Goal: Information Seeking & Learning: Learn about a topic

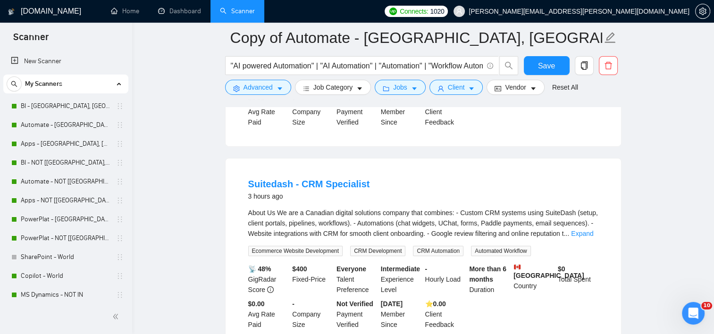
scroll to position [115, 0]
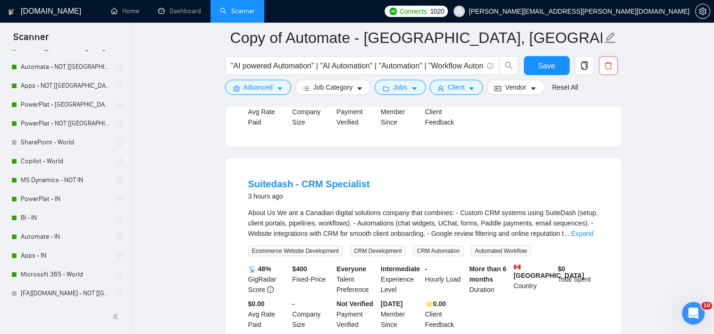
click at [592, 226] on div "About Us We are a Canadian digital solutions company that combines: - Custom CR…" at bounding box center [423, 232] width 350 height 49
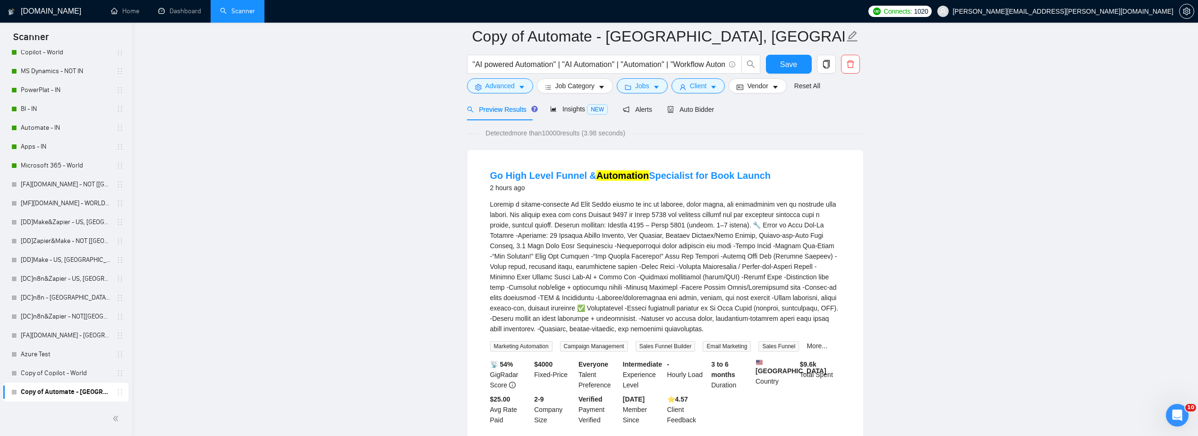
scroll to position [0, 0]
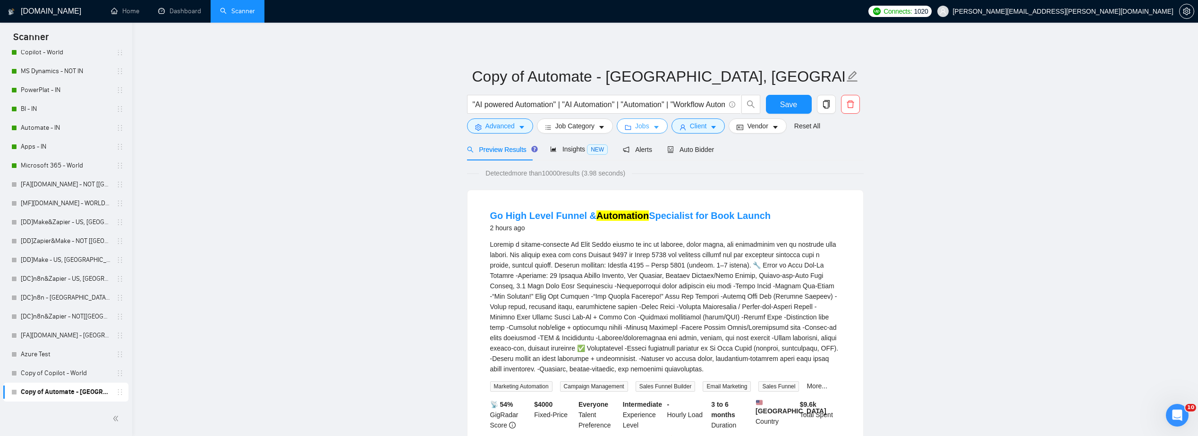
click at [646, 125] on span "Jobs" at bounding box center [642, 126] width 14 height 10
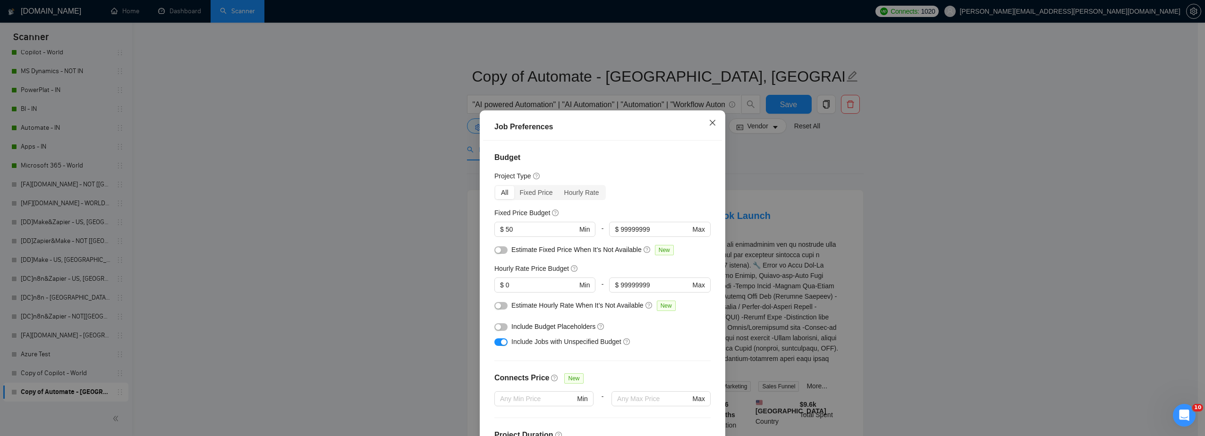
click at [709, 120] on icon "close" at bounding box center [713, 123] width 8 height 8
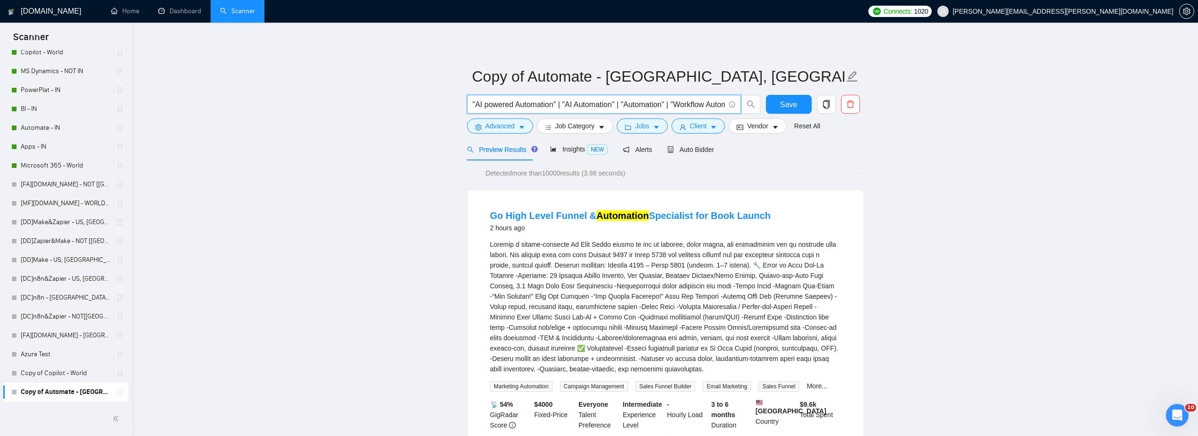
scroll to position [0, 31]
drag, startPoint x: 675, startPoint y: 103, endPoint x: 741, endPoint y: 105, distance: 66.1
click at [714, 105] on span ""AI powered Automation" | "AI Automation" | "Automation" | "Workflow Automation"" at bounding box center [614, 104] width 294 height 19
click at [673, 105] on input ""AI powered Automation" | "AI Automation" | "Automation" | "Workflow Automation"" at bounding box center [599, 105] width 252 height 12
click at [515, 126] on button "Advanced" at bounding box center [500, 125] width 66 height 15
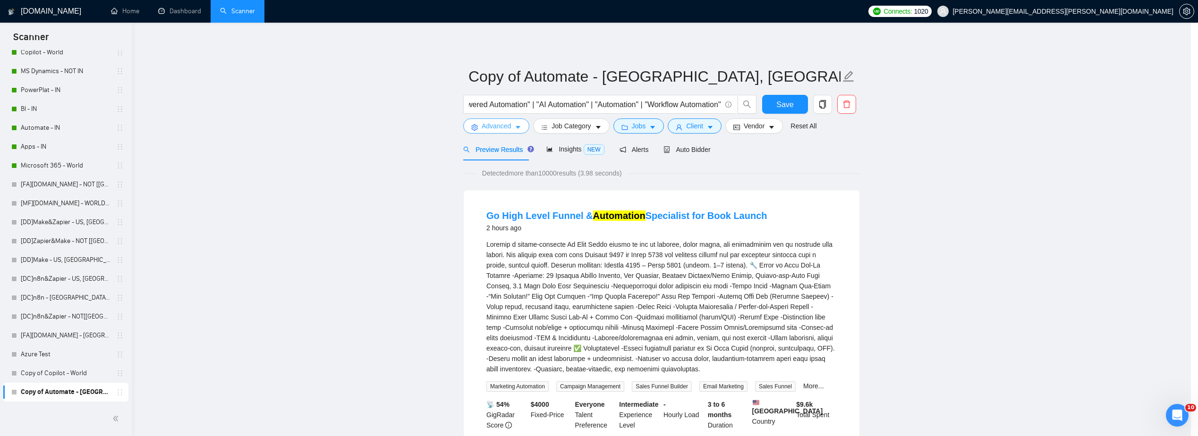
scroll to position [0, 0]
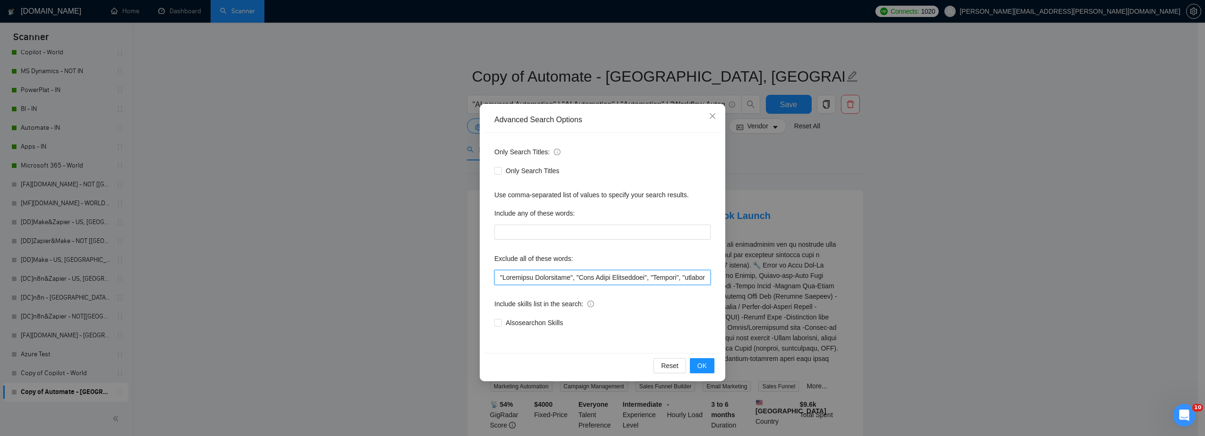
drag, startPoint x: 496, startPoint y: 278, endPoint x: 582, endPoint y: 275, distance: 85.5
click at [497, 277] on input "text" at bounding box center [602, 277] width 216 height 15
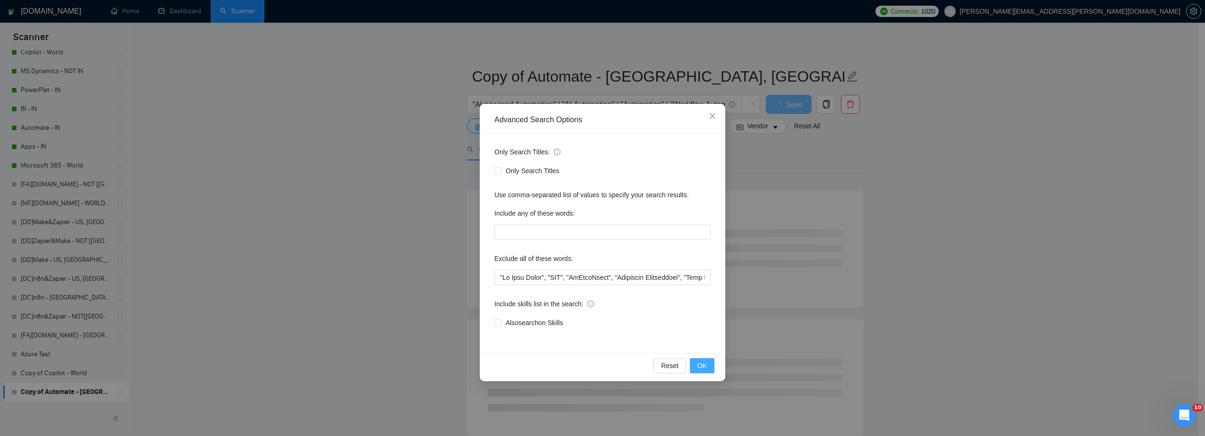
drag, startPoint x: 688, startPoint y: 364, endPoint x: 701, endPoint y: 370, distance: 14.6
click at [696, 334] on div "Reset OK" at bounding box center [602, 365] width 239 height 25
click at [703, 334] on span "OK" at bounding box center [701, 366] width 9 height 10
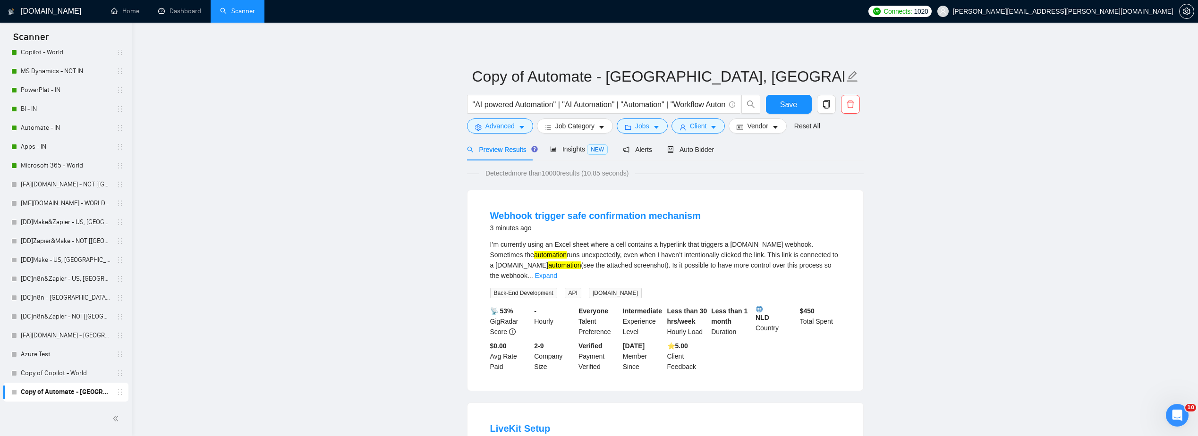
click at [714, 267] on div "I’m currently using an Excel sheet where a cell contains a hyperlink that trigg…" at bounding box center [665, 260] width 350 height 42
click at [557, 272] on link "Expand" at bounding box center [546, 276] width 22 height 8
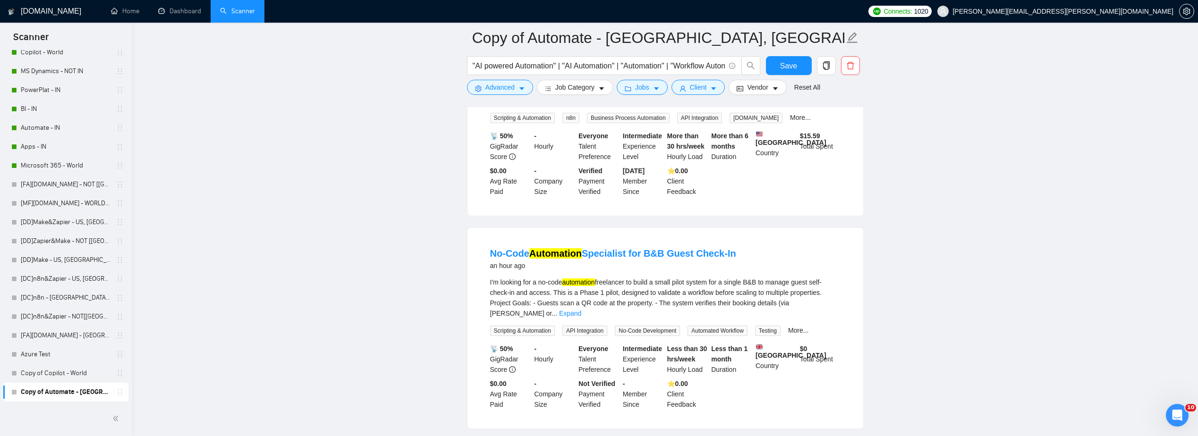
scroll to position [614, 0]
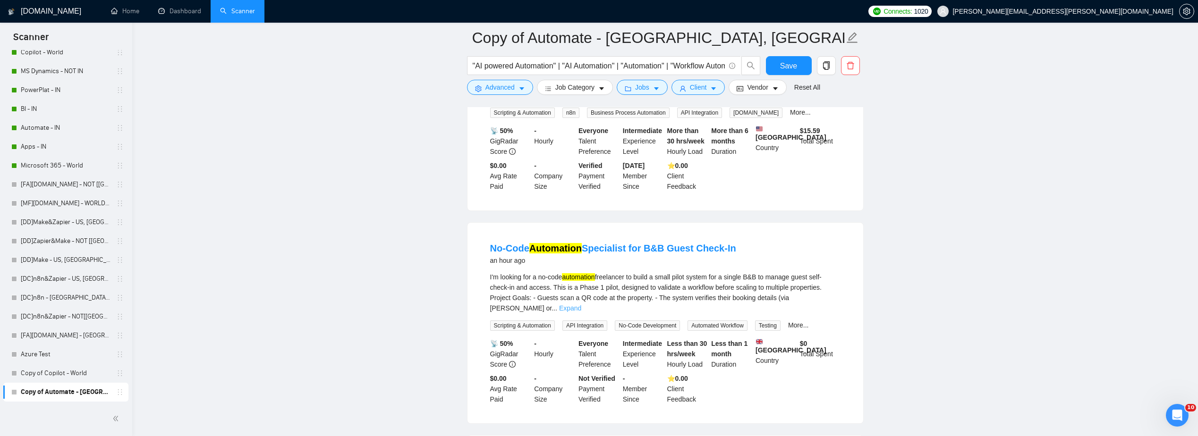
click at [581, 304] on link "Expand" at bounding box center [570, 308] width 22 height 8
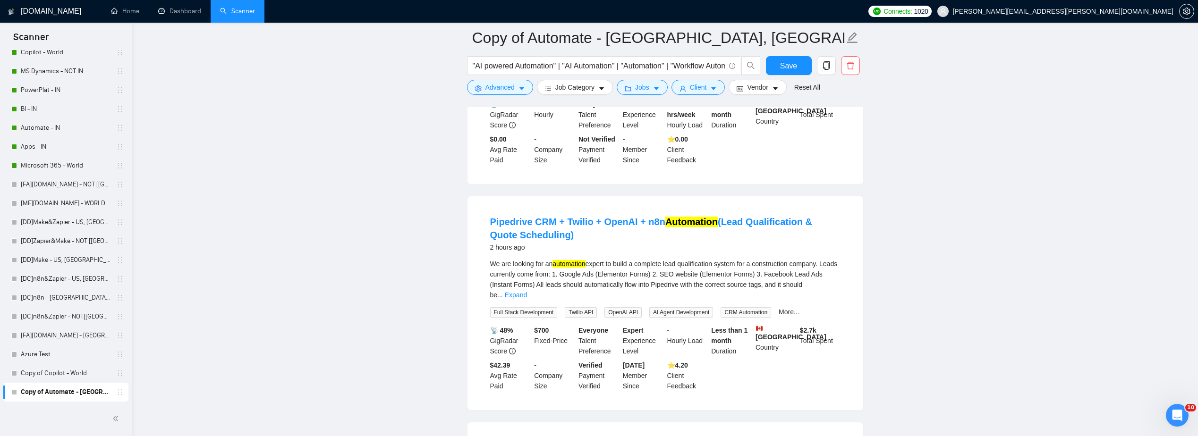
scroll to position [897, 0]
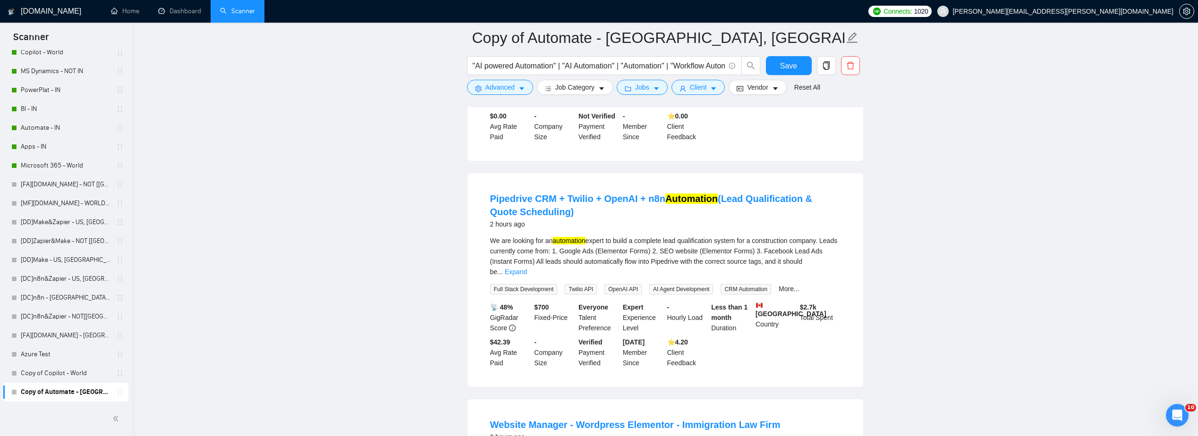
click at [714, 266] on div "We are looking for an automation expert to build a complete lead qualification …" at bounding box center [665, 257] width 350 height 42
click at [527, 268] on link "Expand" at bounding box center [516, 272] width 22 height 8
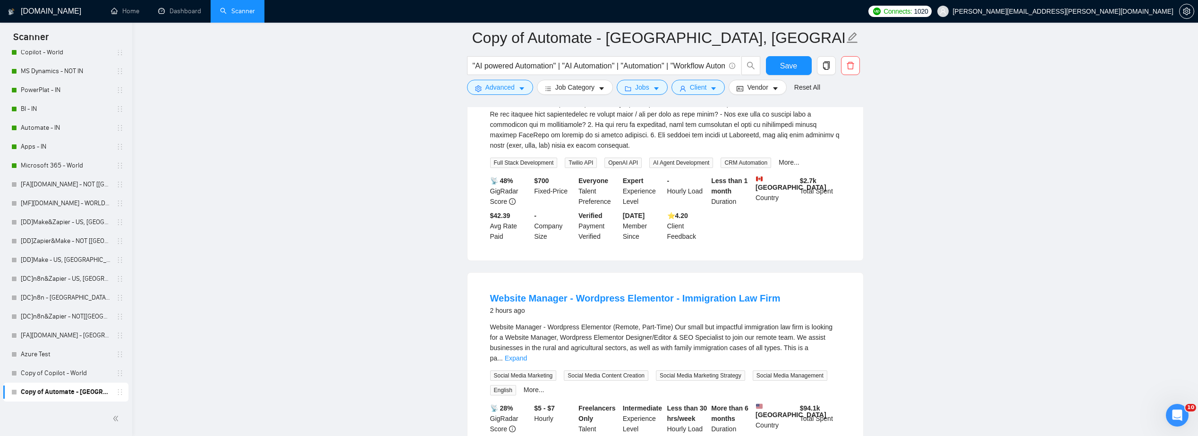
scroll to position [1133, 0]
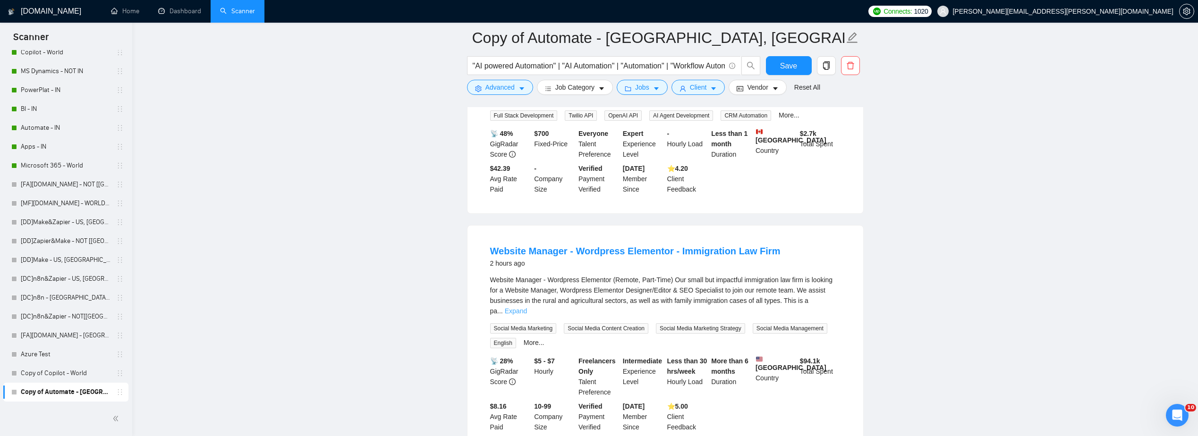
click at [527, 307] on link "Expand" at bounding box center [516, 311] width 22 height 8
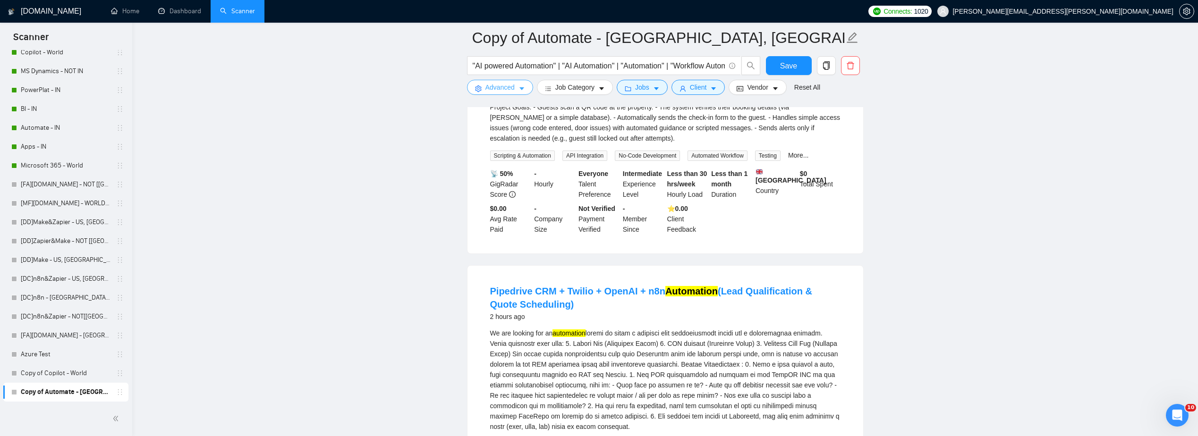
scroll to position [803, 0]
click at [499, 84] on span "Advanced" at bounding box center [499, 87] width 29 height 10
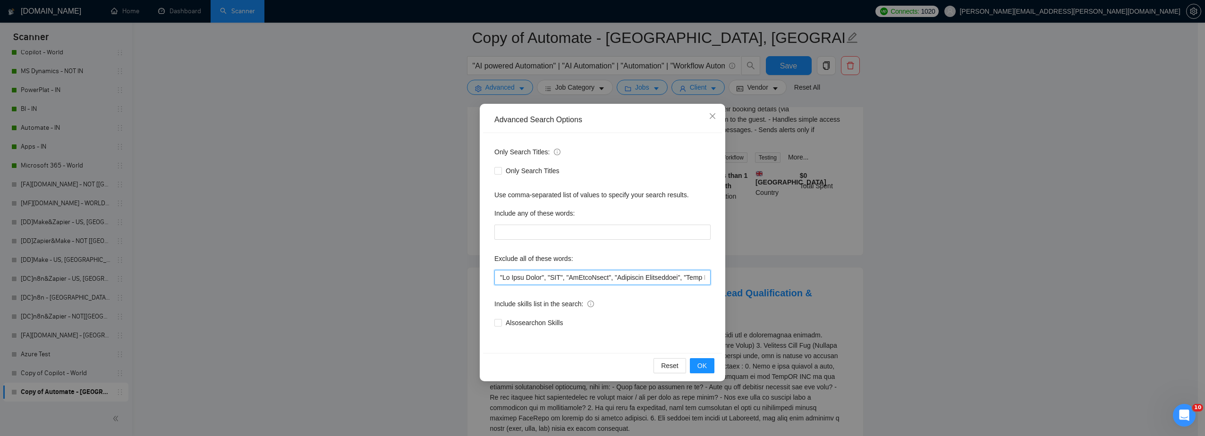
click at [497, 278] on input "text" at bounding box center [602, 277] width 216 height 15
paste input "Wordpress"
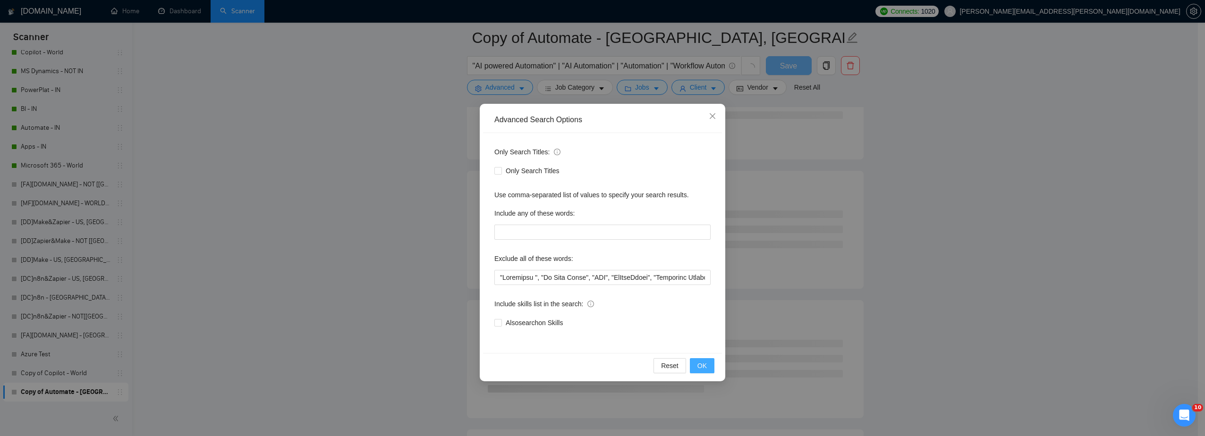
click at [700, 334] on span "OK" at bounding box center [701, 366] width 9 height 10
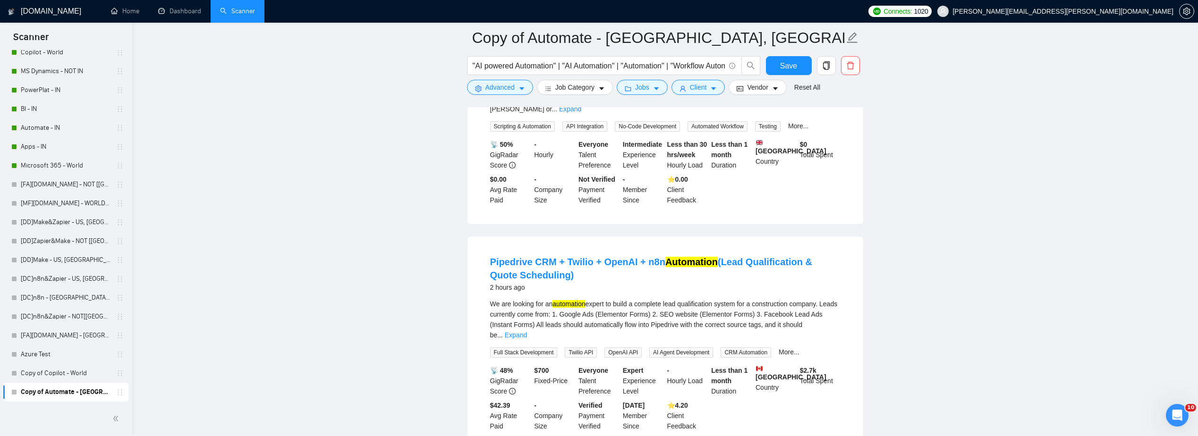
click at [345, 230] on main "Copy of Automate - US, CAN, EU "AI powered Automation" | "AI Automation" | "Aut…" at bounding box center [664, 382] width 1035 height 2295
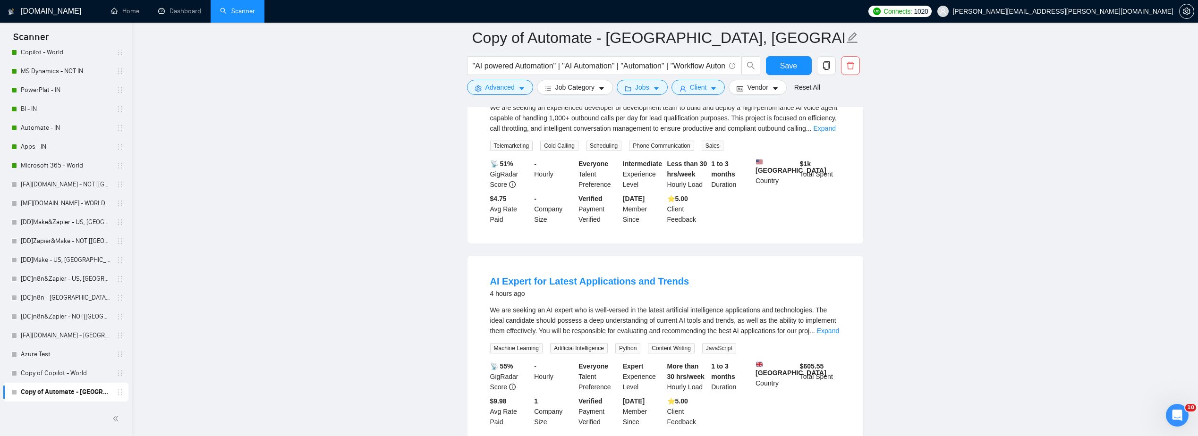
scroll to position [1227, 0]
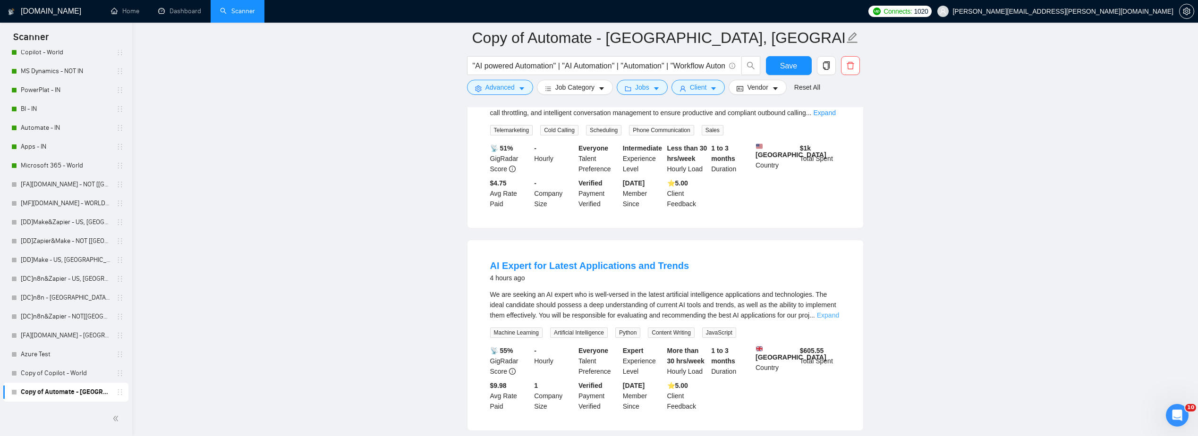
click at [714, 312] on link "Expand" at bounding box center [828, 316] width 22 height 8
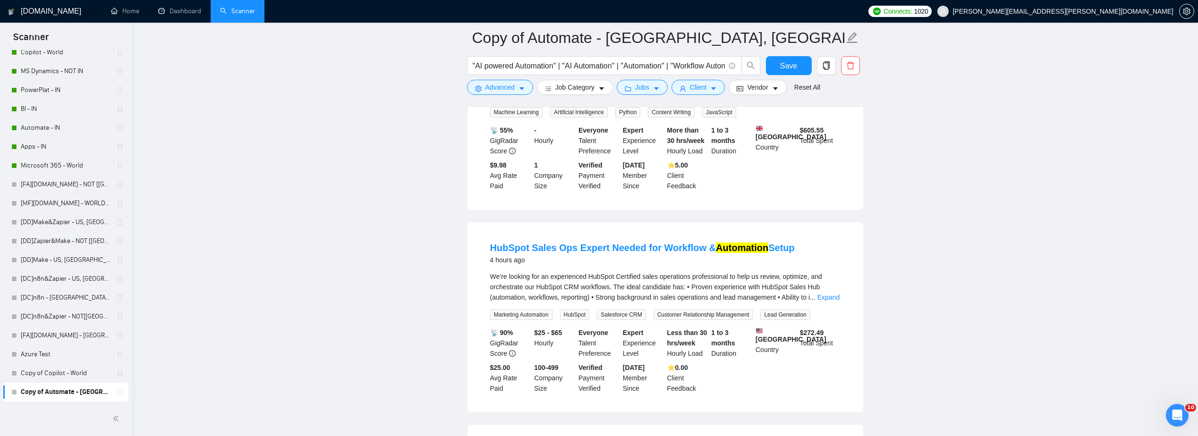
scroll to position [1700, 0]
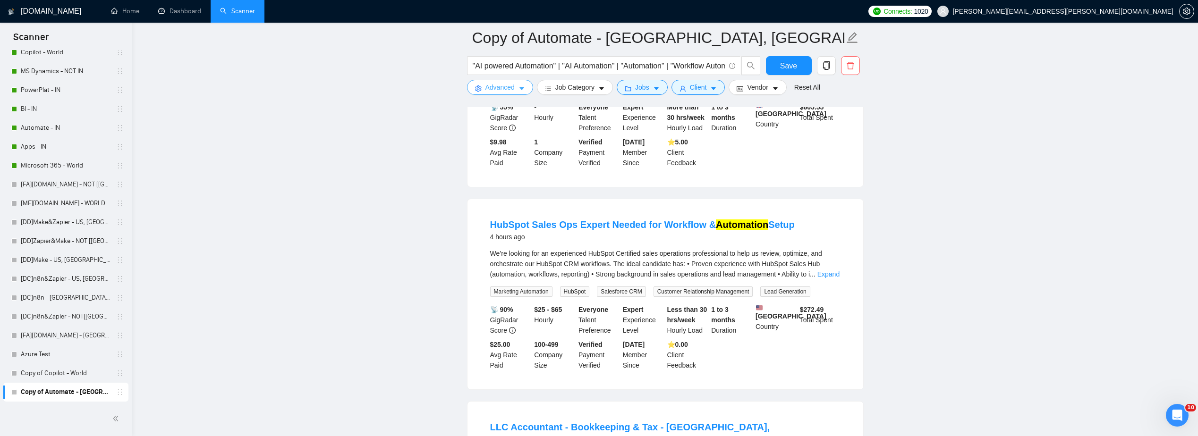
click at [523, 93] on button "Advanced" at bounding box center [500, 87] width 66 height 15
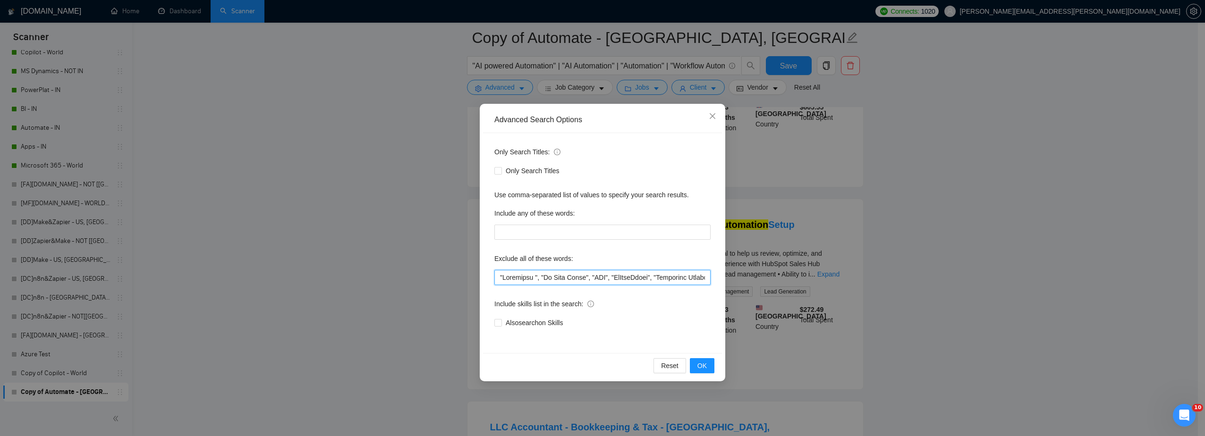
click at [495, 274] on input "text" at bounding box center [602, 277] width 216 height 15
click at [707, 334] on button "OK" at bounding box center [702, 365] width 25 height 15
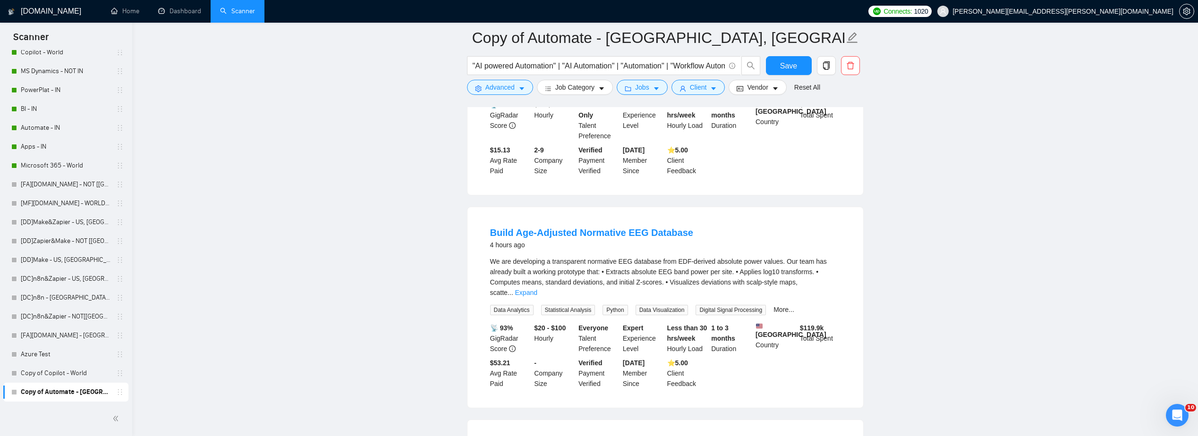
scroll to position [1841, 0]
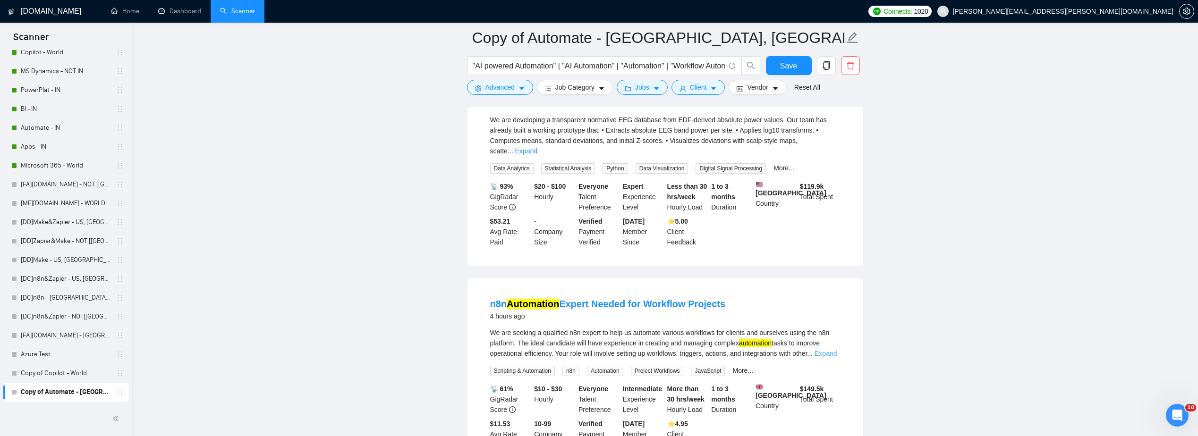
click at [714, 334] on link "Expand" at bounding box center [825, 354] width 22 height 8
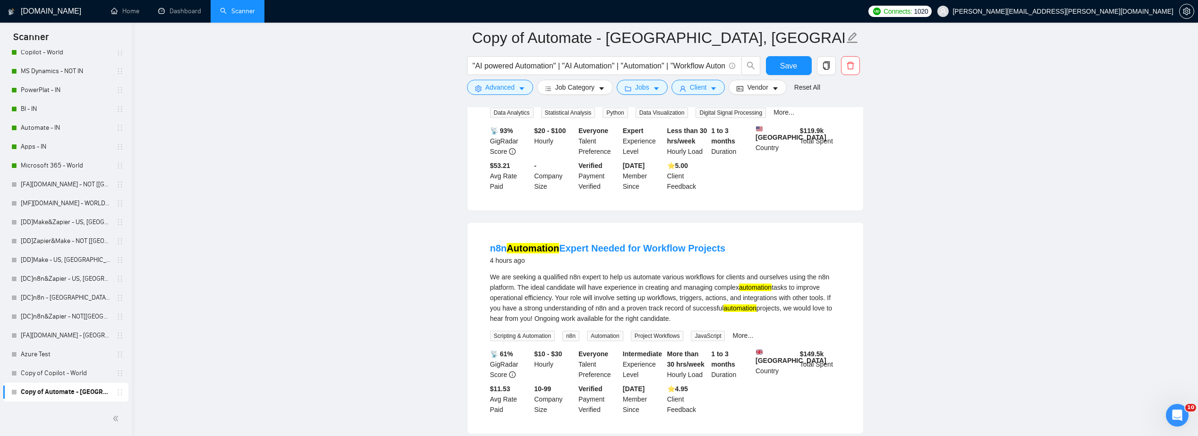
scroll to position [1949, 0]
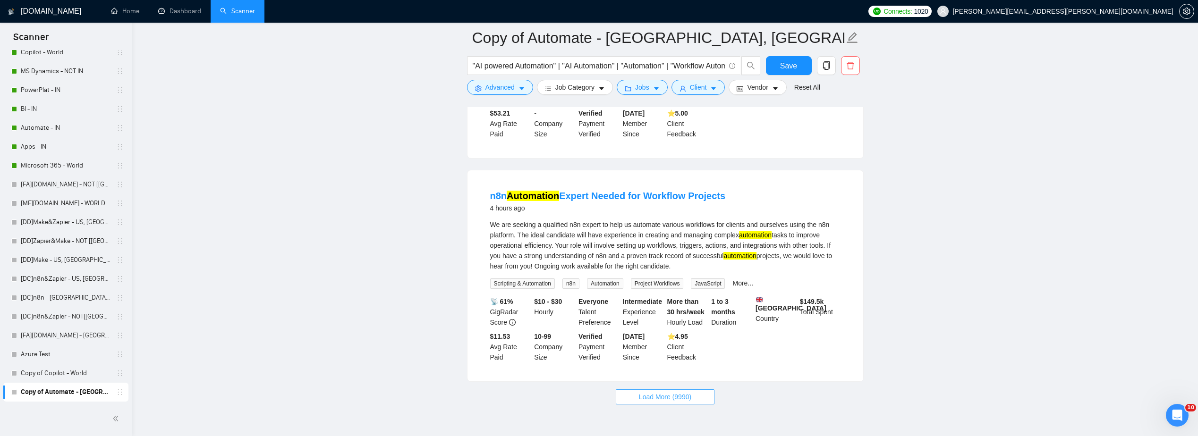
click at [666, 334] on button "Load More (9990)" at bounding box center [665, 396] width 99 height 15
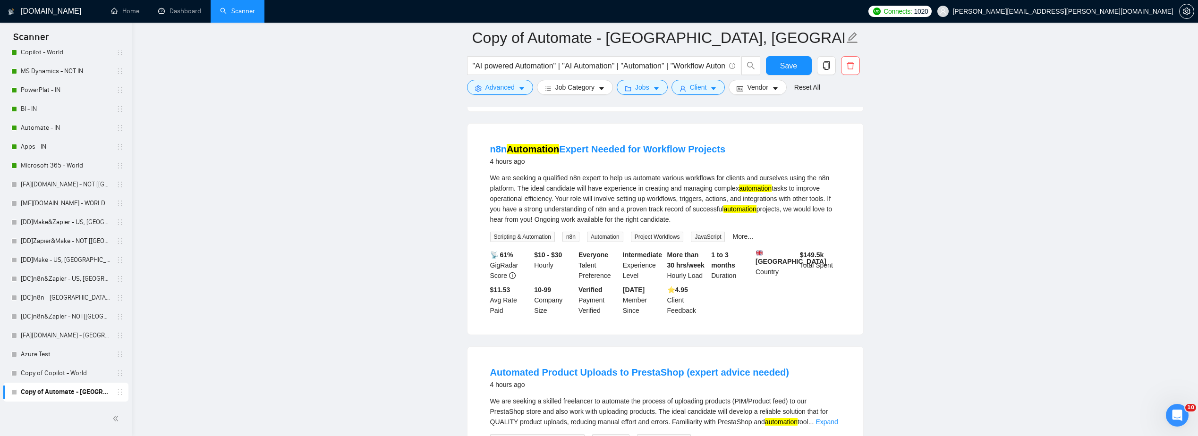
scroll to position [2138, 0]
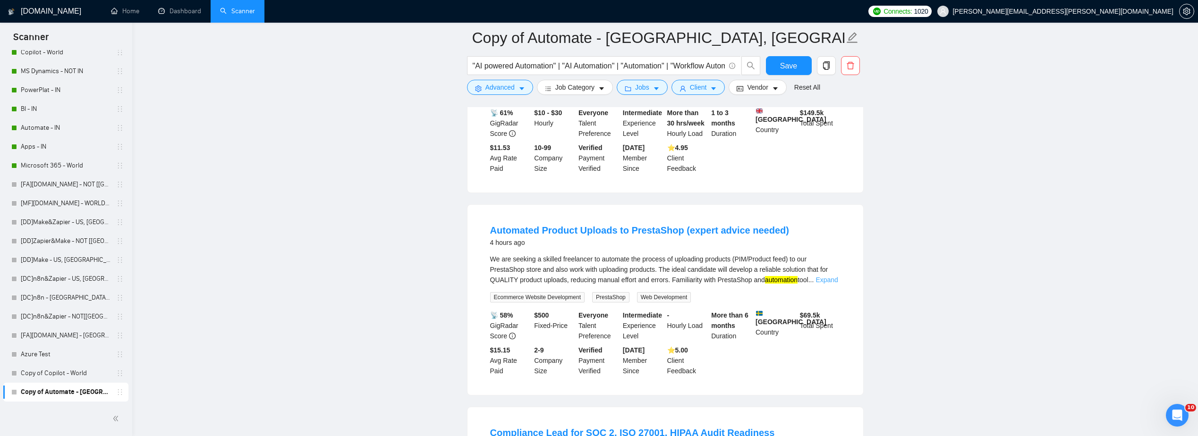
click at [714, 276] on link "Expand" at bounding box center [826, 280] width 22 height 8
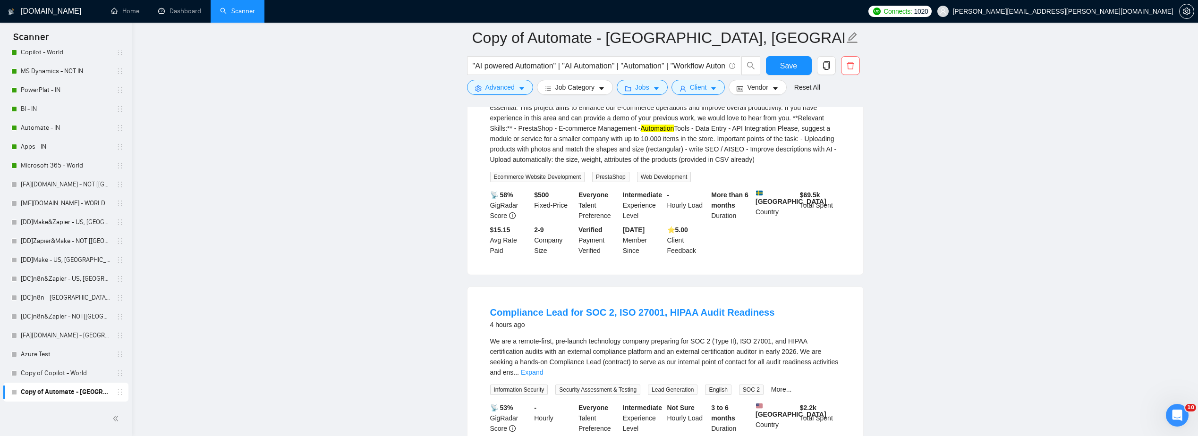
scroll to position [2374, 0]
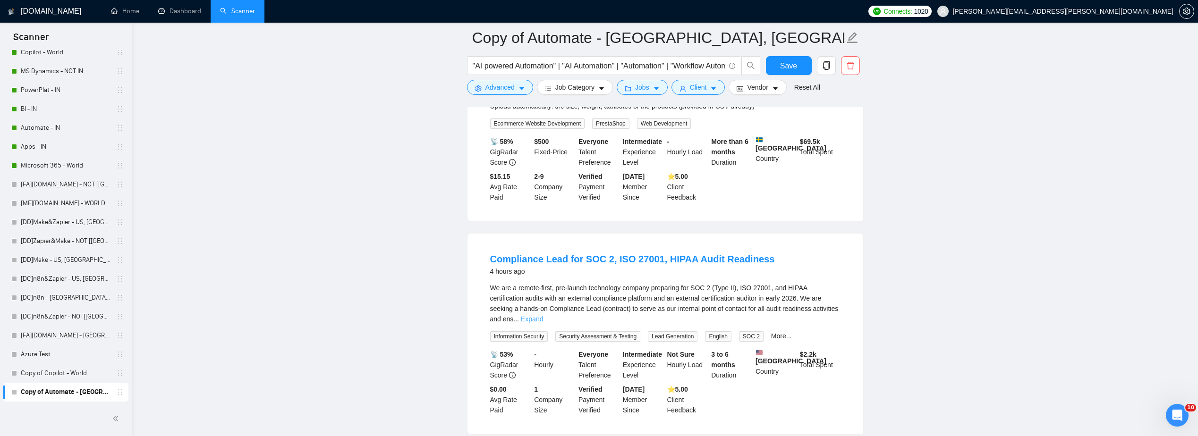
click at [543, 315] on link "Expand" at bounding box center [532, 319] width 22 height 8
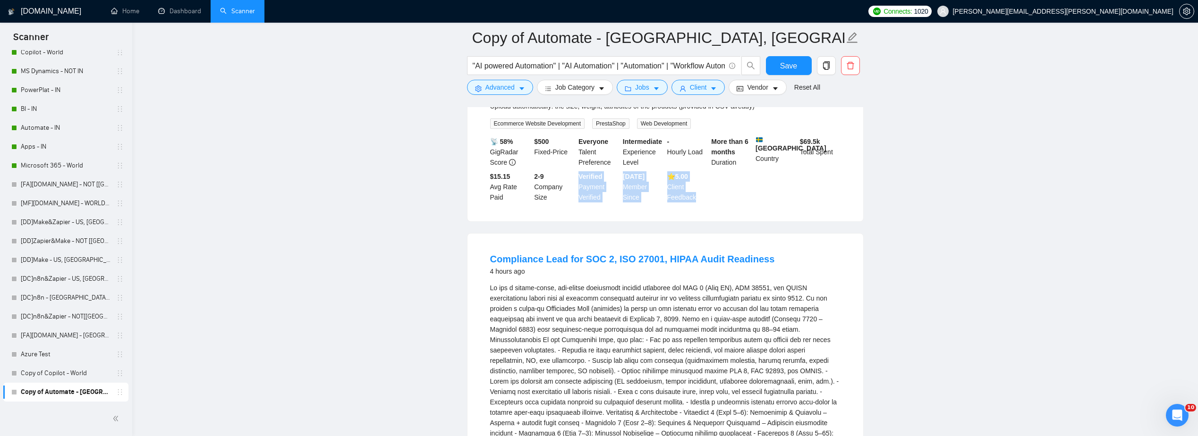
drag, startPoint x: 468, startPoint y: 209, endPoint x: 575, endPoint y: 178, distance: 111.0
click at [575, 178] on ul "Webhook trigger safe confirmation mechanism 5 minutes ago I’m currently using a…" at bounding box center [665, 89] width 397 height 4533
drag, startPoint x: 575, startPoint y: 178, endPoint x: 494, endPoint y: 88, distance: 121.0
click at [494, 88] on span "Advanced" at bounding box center [499, 87] width 29 height 10
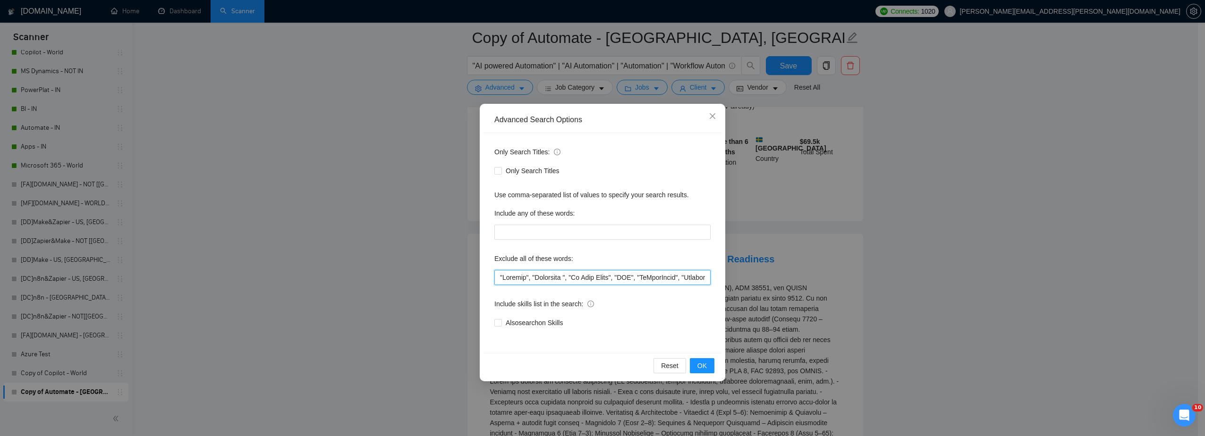
click at [495, 279] on input "text" at bounding box center [602, 277] width 216 height 15
click at [700, 334] on span "OK" at bounding box center [701, 366] width 9 height 10
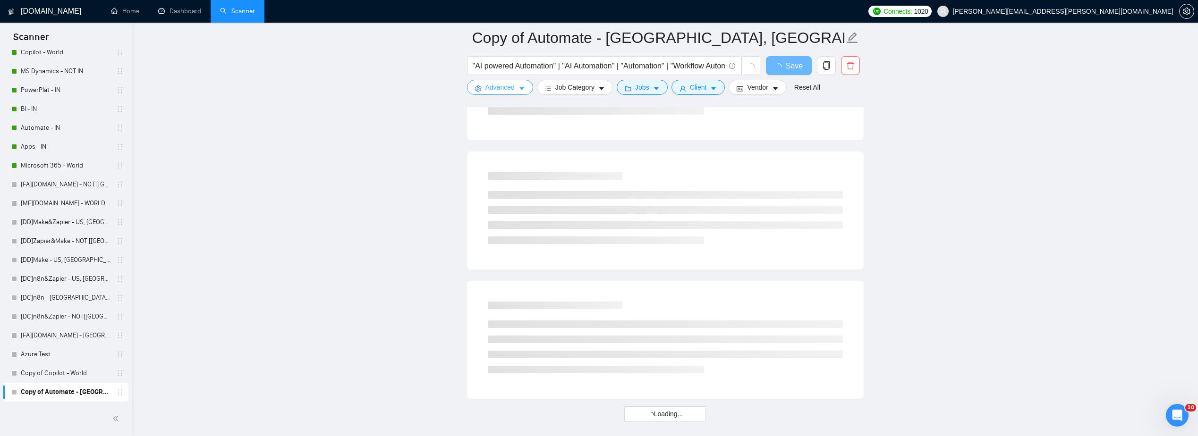
click at [514, 92] on span "Advanced" at bounding box center [499, 87] width 29 height 10
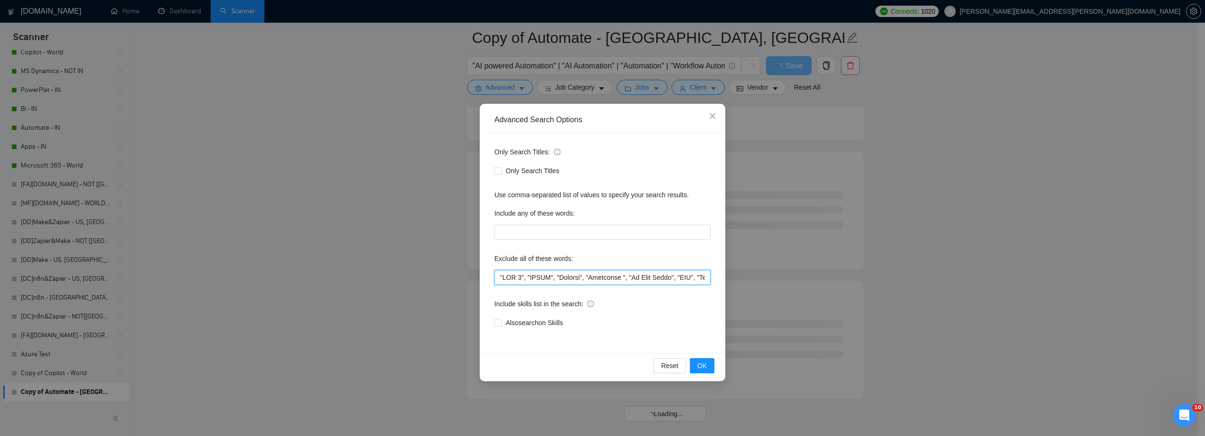
click at [546, 277] on input "text" at bounding box center [602, 277] width 216 height 15
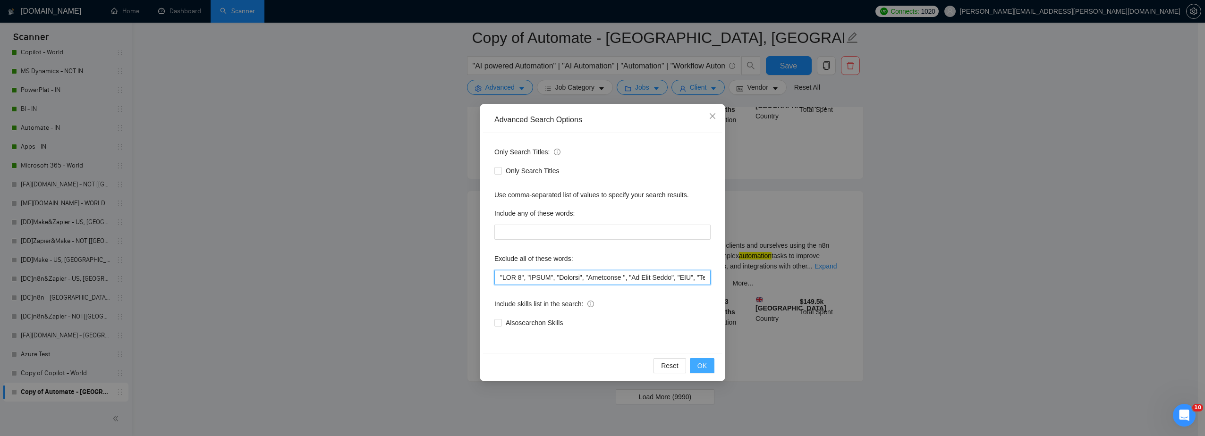
type input ""SOC 2", "HIPAA", "Hubspot", "Wordpress ", "Go High Level", "GHL", "GoHighLevel…"
click at [702, 334] on span "OK" at bounding box center [701, 366] width 9 height 10
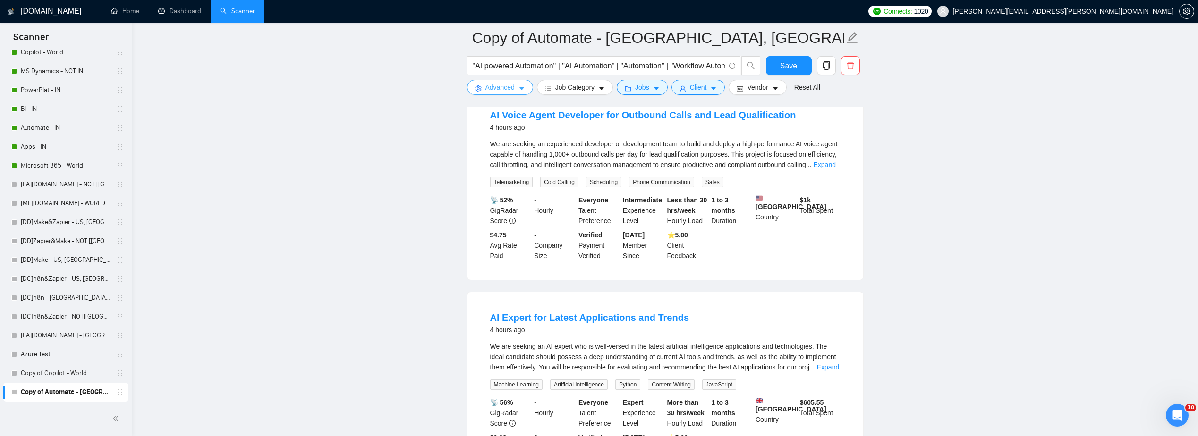
scroll to position [1233, 0]
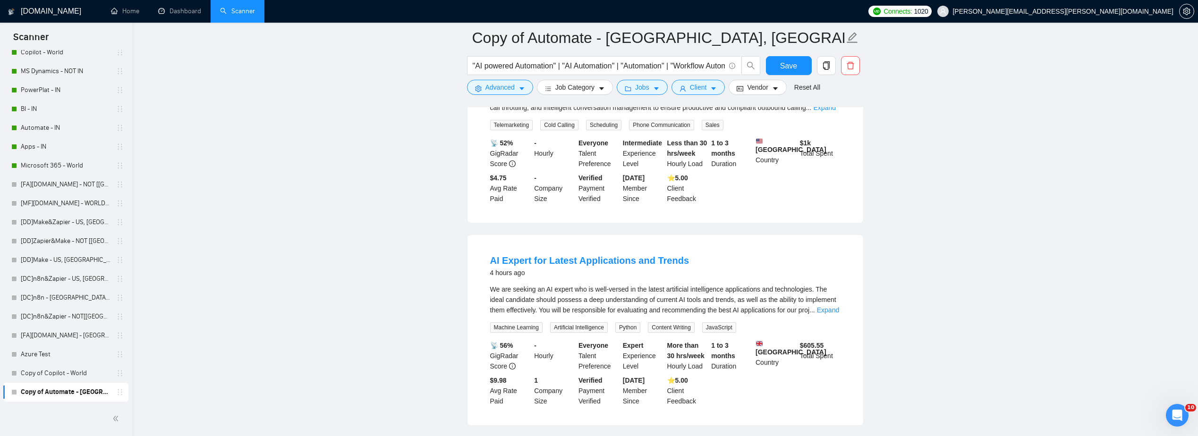
click at [714, 306] on link "Expand" at bounding box center [828, 310] width 22 height 8
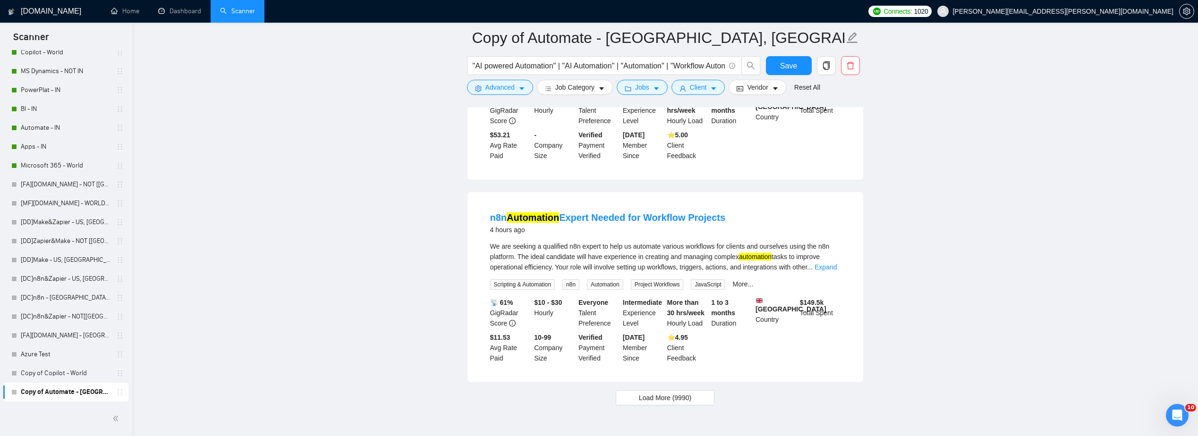
scroll to position [2157, 0]
click at [670, 334] on span "Load More (9990)" at bounding box center [665, 397] width 52 height 10
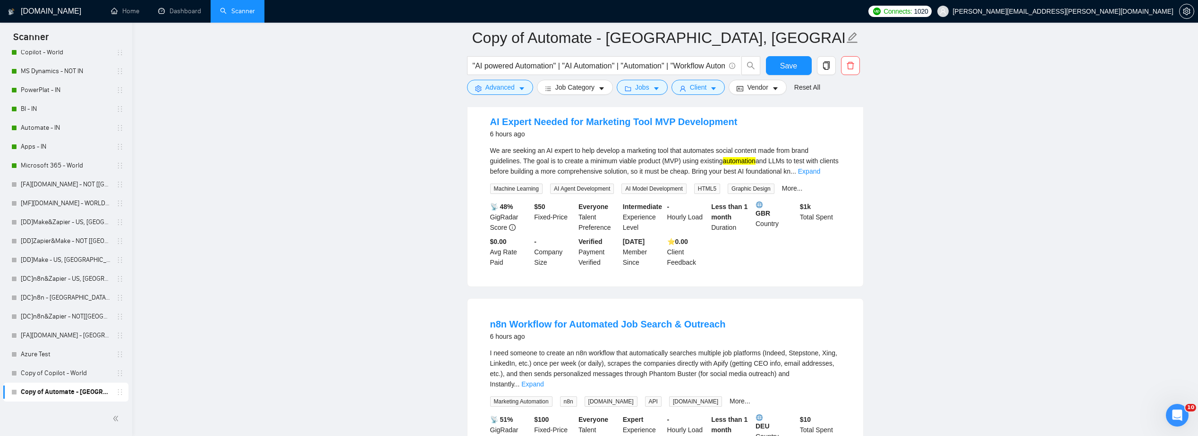
scroll to position [3290, 0]
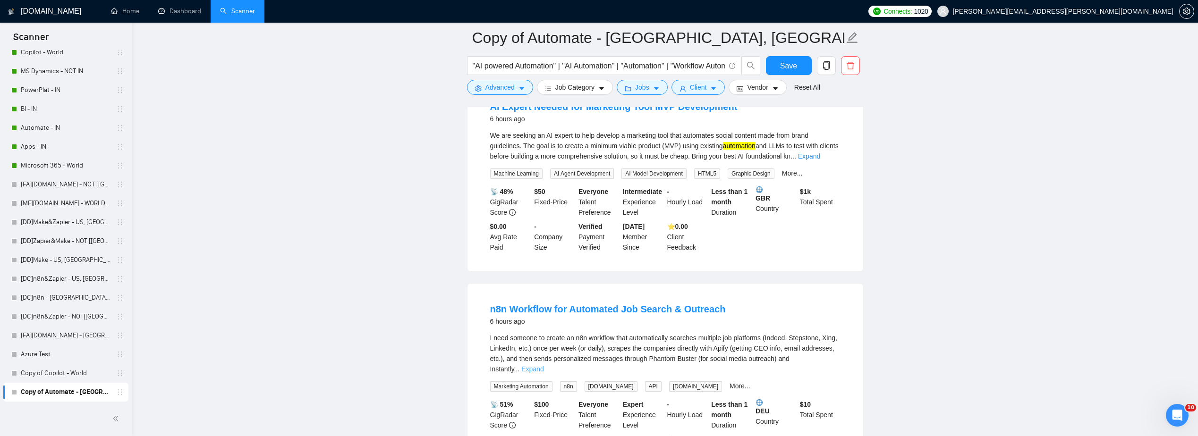
click at [543, 334] on link "Expand" at bounding box center [532, 369] width 22 height 8
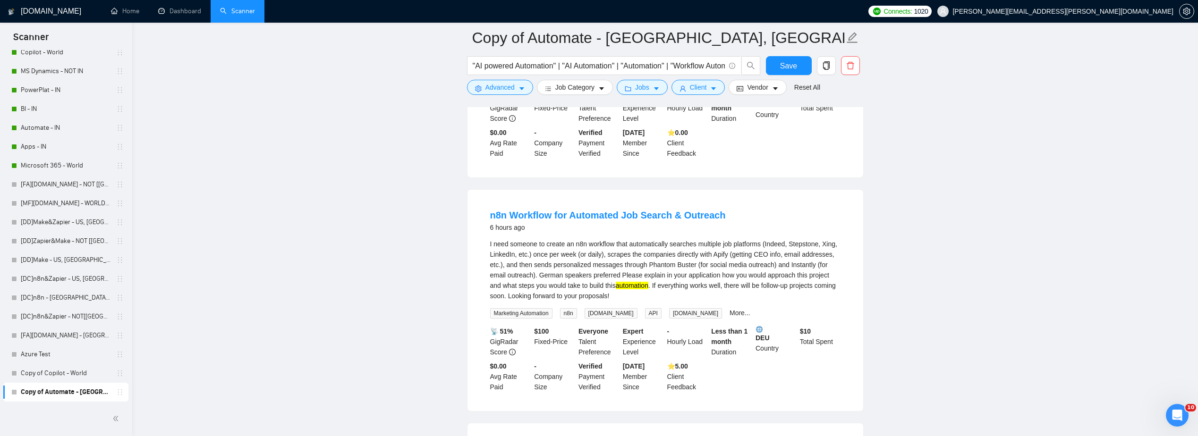
scroll to position [3384, 0]
click at [634, 67] on input ""AI powered Automation" | "AI Automation" | "Automation" | "Workflow Automation"" at bounding box center [599, 66] width 252 height 12
click at [707, 68] on input ""AI powered Automation" | "AI Automation" | "Workflow Automation"" at bounding box center [599, 66] width 252 height 12
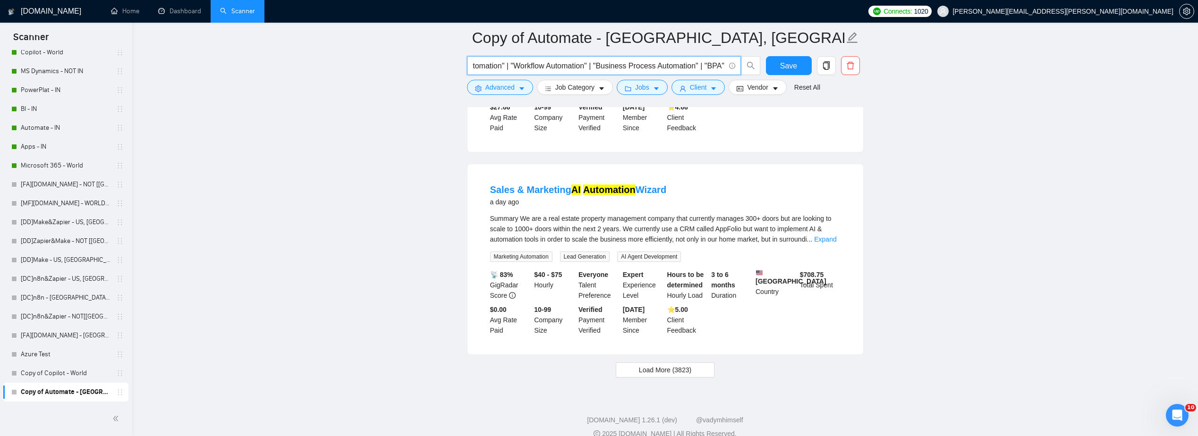
scroll to position [0, 113]
type input ""AI powered Automation" | "AI Automation" | "Workflow Automation" | "Business P…"
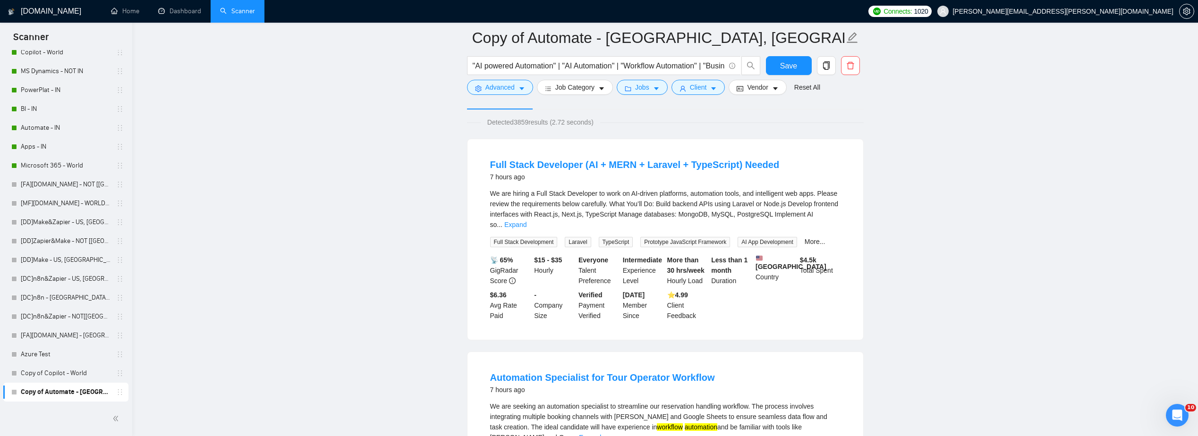
scroll to position [0, 0]
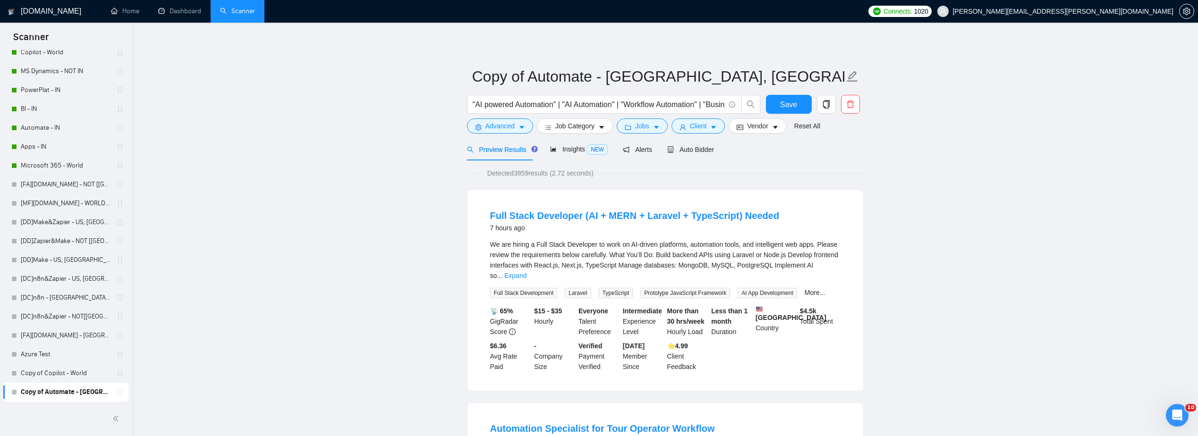
drag, startPoint x: 896, startPoint y: 280, endPoint x: 912, endPoint y: 220, distance: 62.5
click at [526, 272] on link "Expand" at bounding box center [515, 276] width 22 height 8
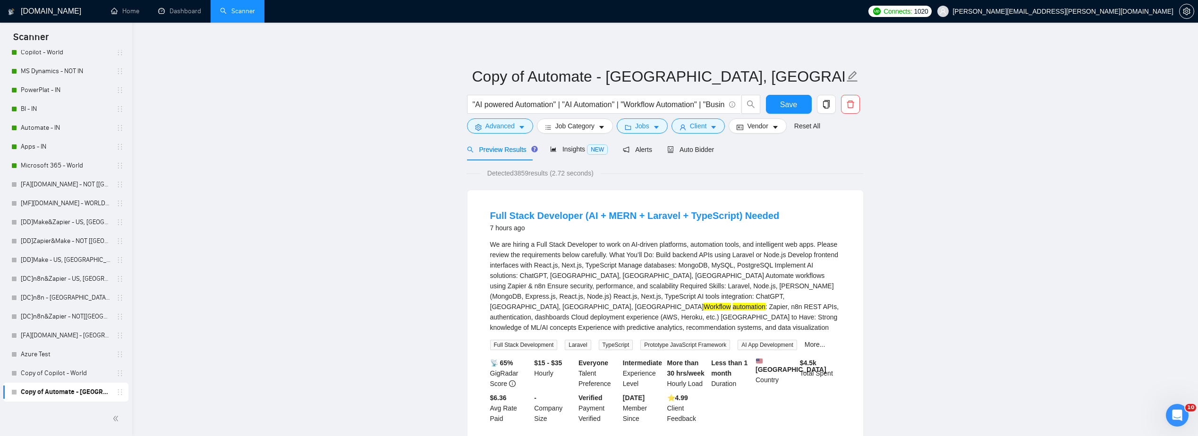
click at [621, 298] on div "We are hiring a Full Stack Developer to work on AI-driven platforms, automation…" at bounding box center [665, 285] width 350 height 93
copy div "LangChain"
click at [493, 121] on span "Advanced" at bounding box center [499, 126] width 29 height 10
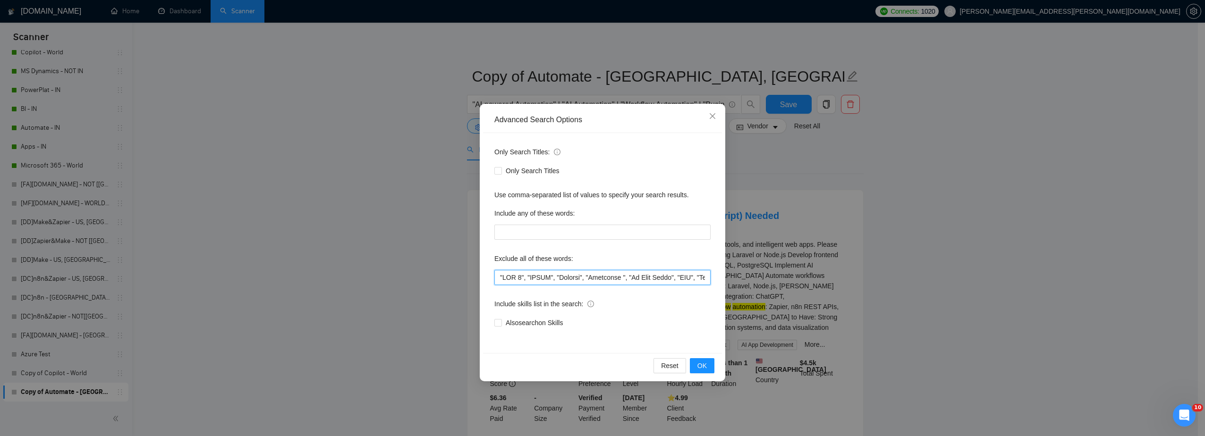
click at [502, 276] on input "text" at bounding box center [602, 277] width 216 height 15
paste input "LangChain"
click at [701, 334] on span "OK" at bounding box center [701, 366] width 9 height 10
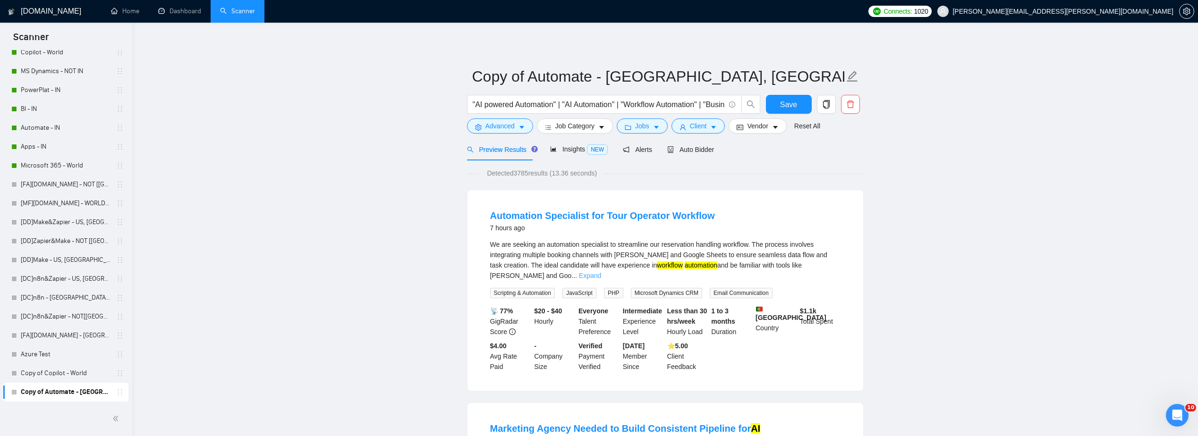
click at [601, 272] on link "Expand" at bounding box center [590, 276] width 22 height 8
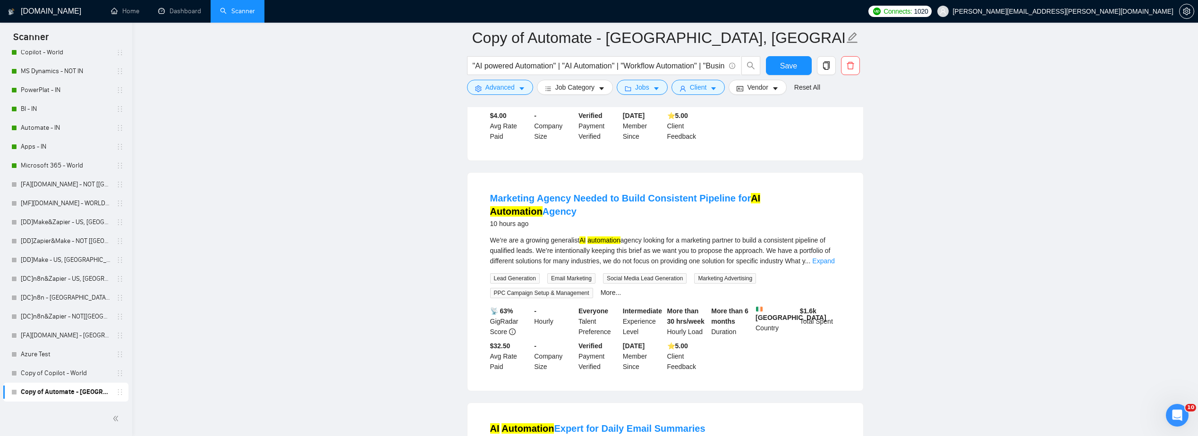
scroll to position [236, 0]
click at [714, 259] on link "Expand" at bounding box center [823, 263] width 22 height 8
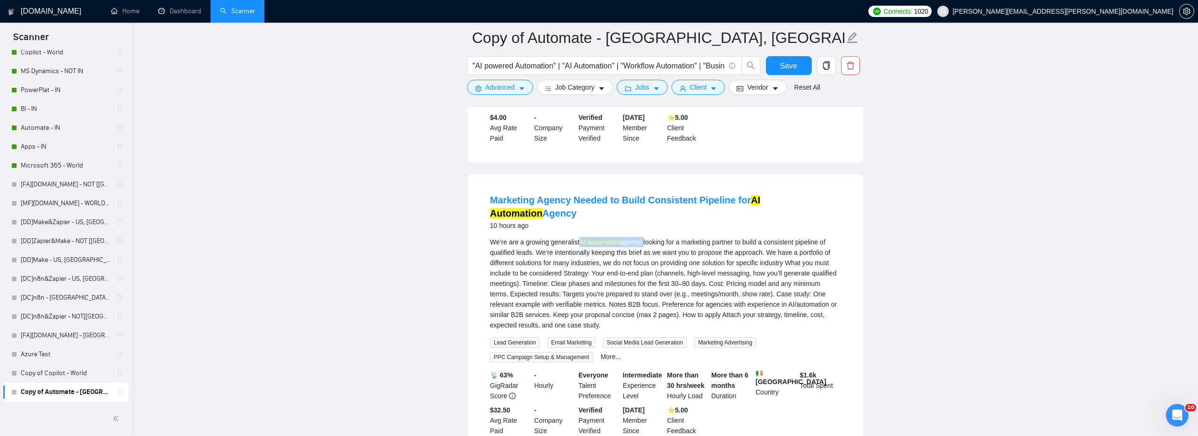
drag, startPoint x: 644, startPoint y: 228, endPoint x: 582, endPoint y: 225, distance: 62.4
click at [582, 237] on div "We’re are a growing generalist AI automation agency looking for a marketing par…" at bounding box center [665, 283] width 350 height 93
copy div "AI automation agency"
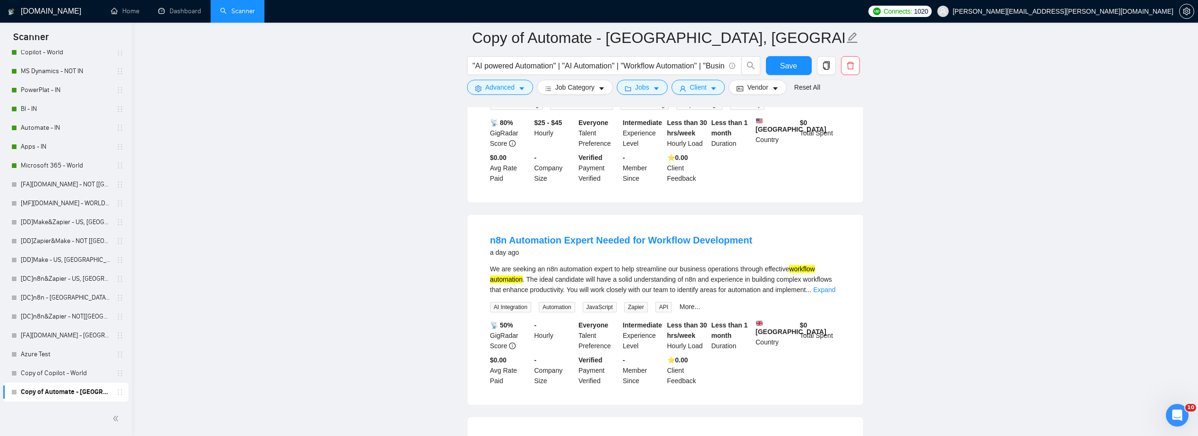
scroll to position [708, 0]
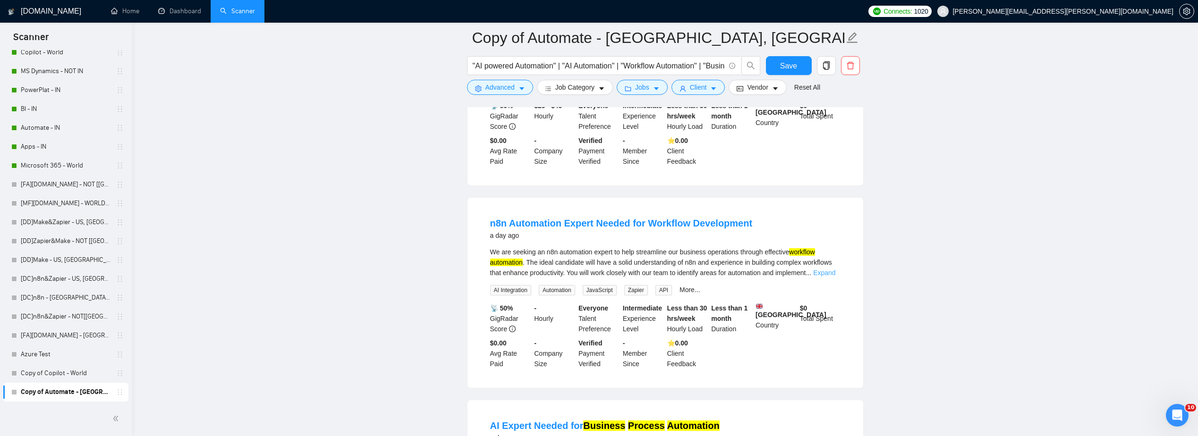
click at [714, 269] on link "Expand" at bounding box center [824, 273] width 22 height 8
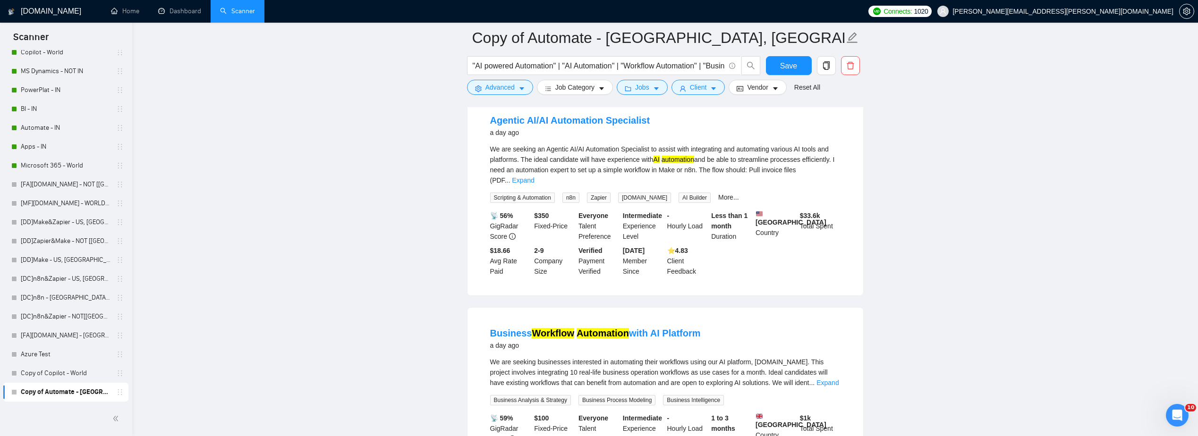
scroll to position [1747, 0]
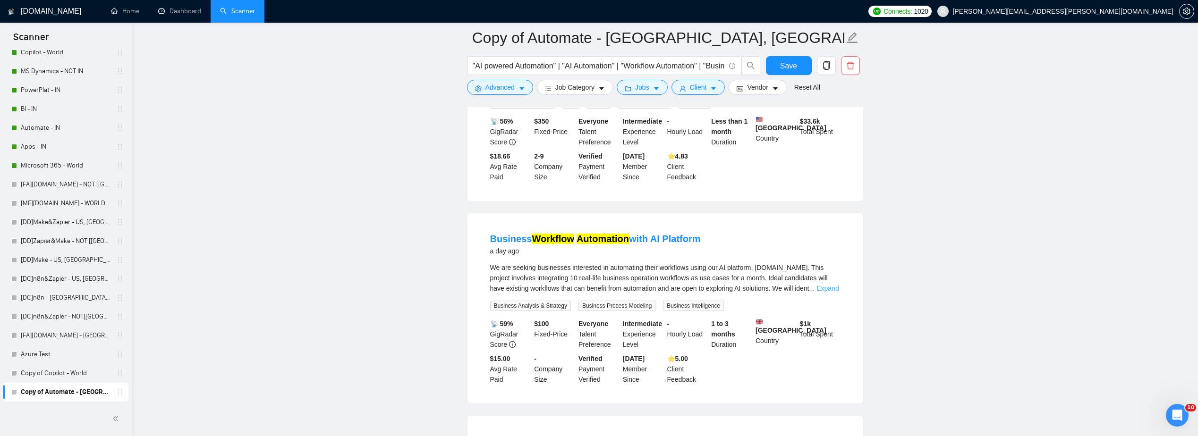
click at [714, 288] on link "Expand" at bounding box center [827, 289] width 22 height 8
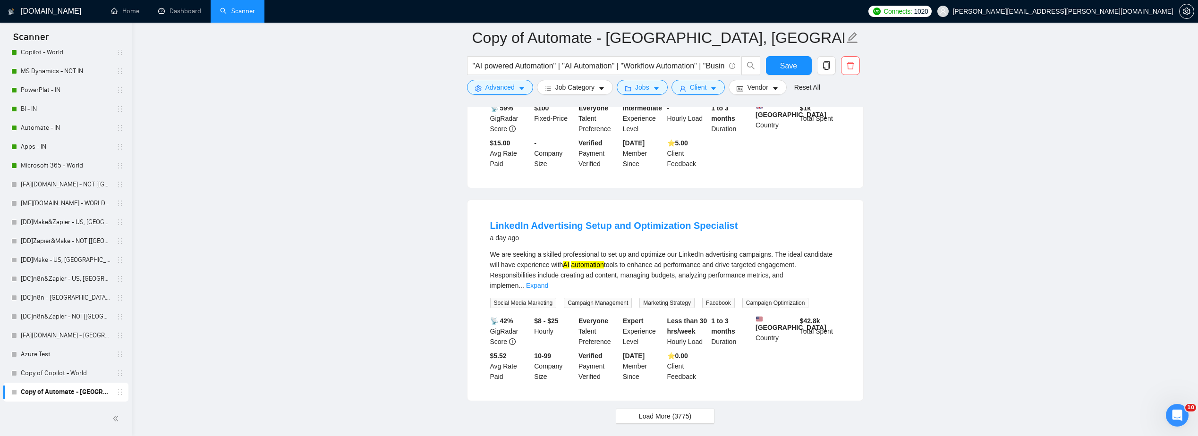
scroll to position [2030, 0]
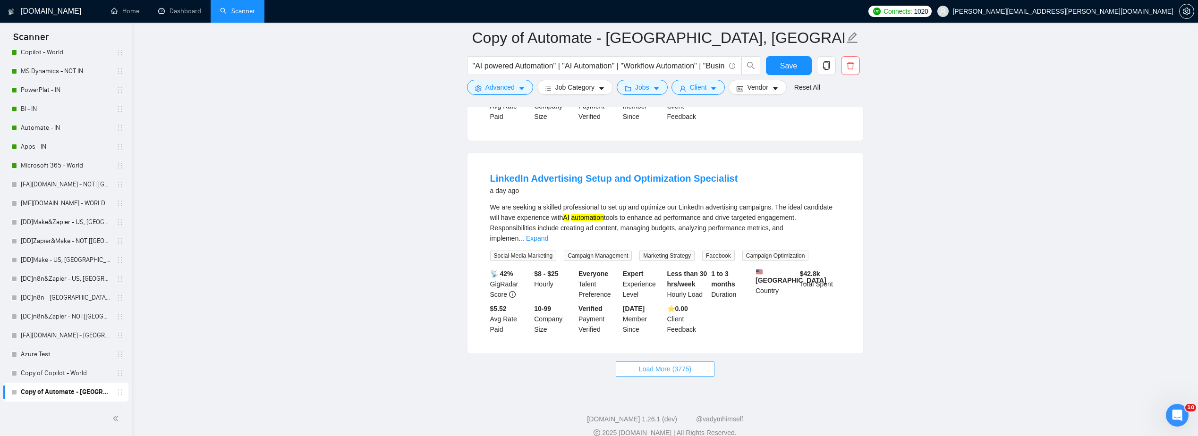
click at [658, 334] on span "Load More (3775)" at bounding box center [665, 369] width 52 height 10
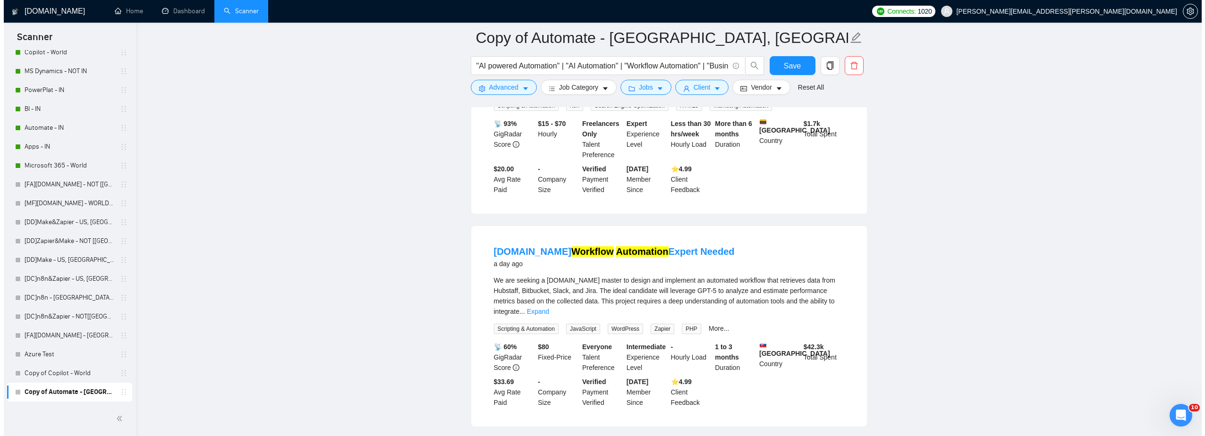
scroll to position [2597, 0]
click at [545, 307] on link "Expand" at bounding box center [534, 311] width 22 height 8
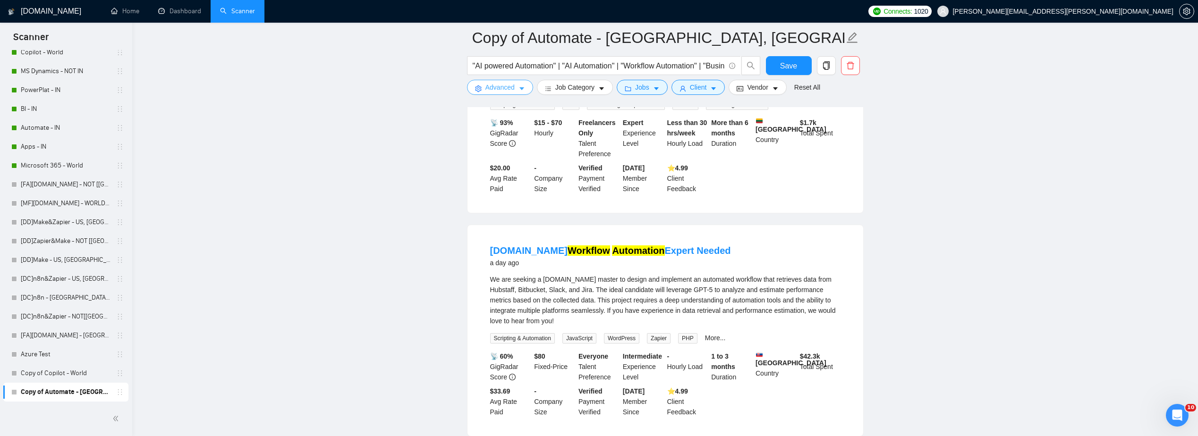
click at [510, 81] on button "Advanced" at bounding box center [500, 87] width 66 height 15
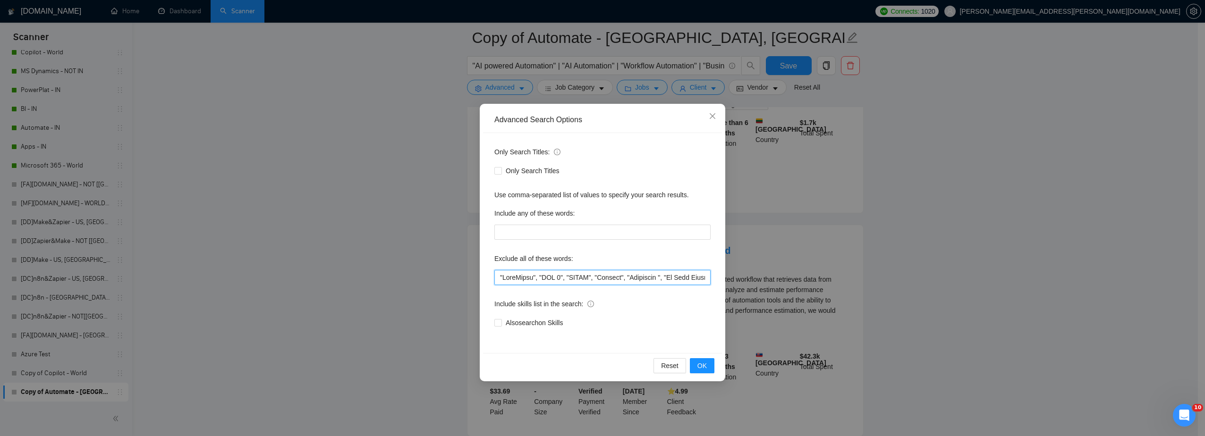
click at [499, 277] on input "text" at bounding box center [602, 277] width 216 height 15
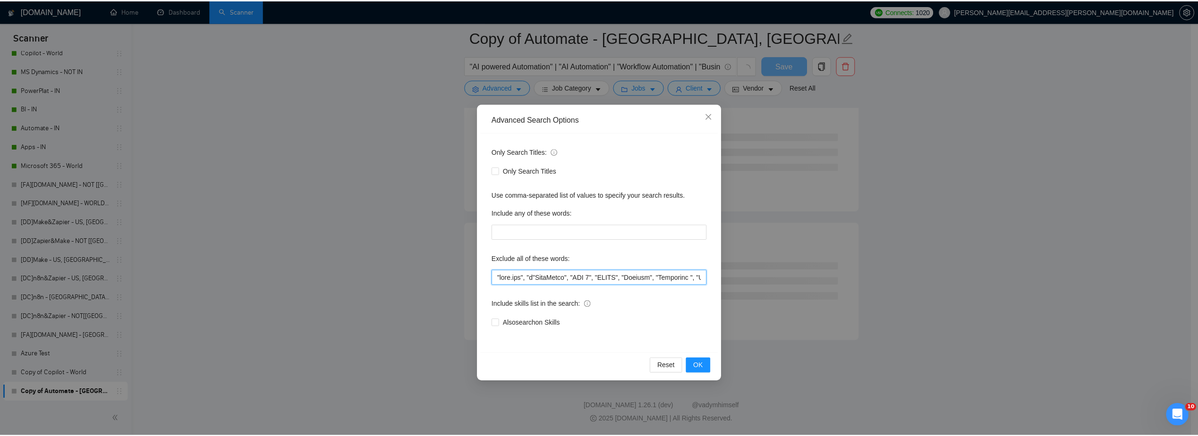
scroll to position [2432, 0]
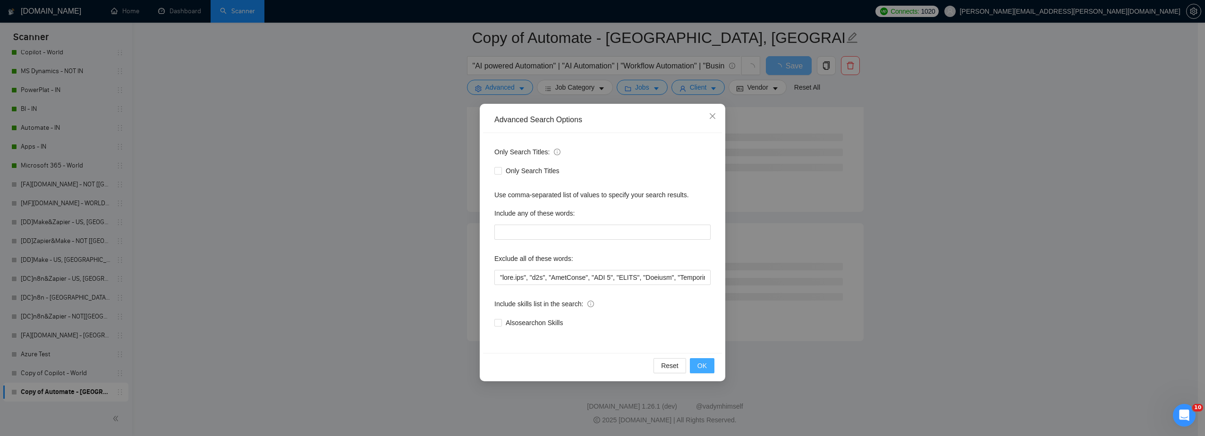
click at [703, 334] on span "OK" at bounding box center [701, 366] width 9 height 10
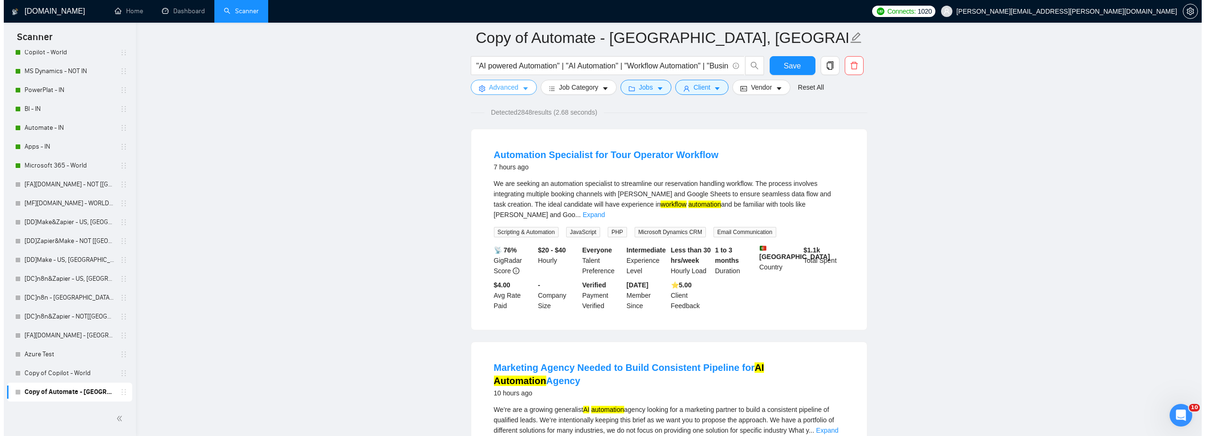
scroll to position [0, 0]
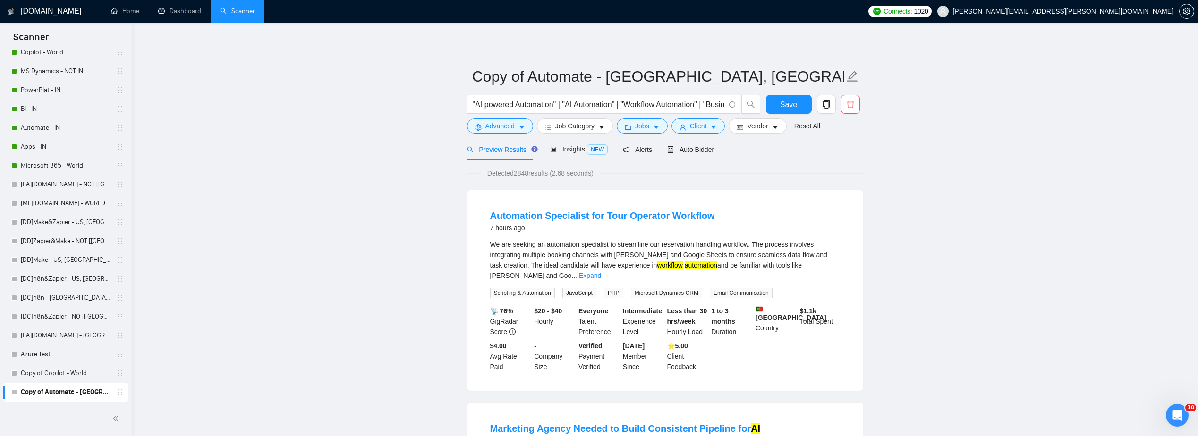
click at [502, 135] on form "Copy of Automate - US, CAN, [GEOGRAPHIC_DATA] "AI powered Automation" | "AI Aut…" at bounding box center [665, 99] width 397 height 77
click at [506, 128] on span "Advanced" at bounding box center [499, 126] width 29 height 10
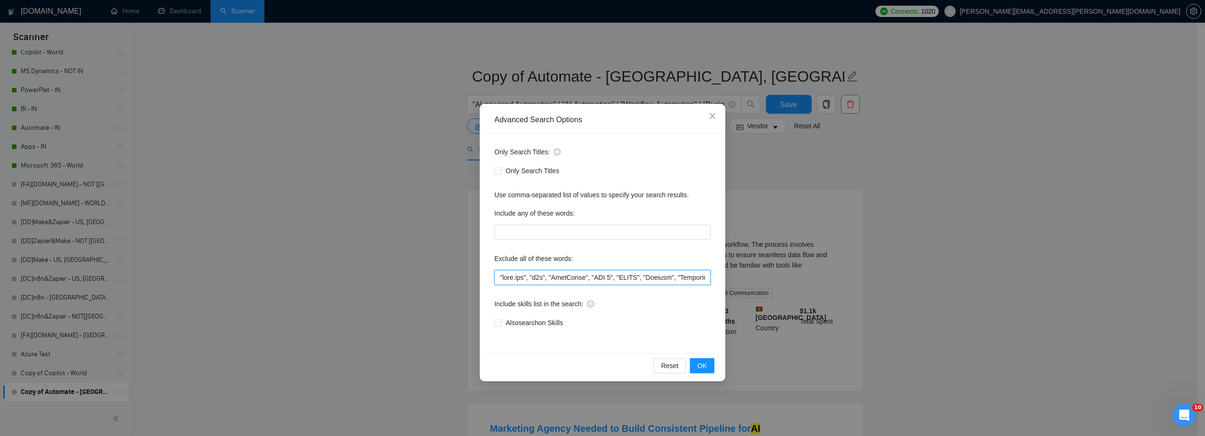
click at [557, 274] on input "text" at bounding box center [602, 277] width 216 height 15
type input ""[DOMAIN_NAME]", "n8n", "Zapier", "LangChain", "SOC 2", "HIPAA", "Hubspot", "Wo…"
click at [697, 334] on button "OK" at bounding box center [702, 365] width 25 height 15
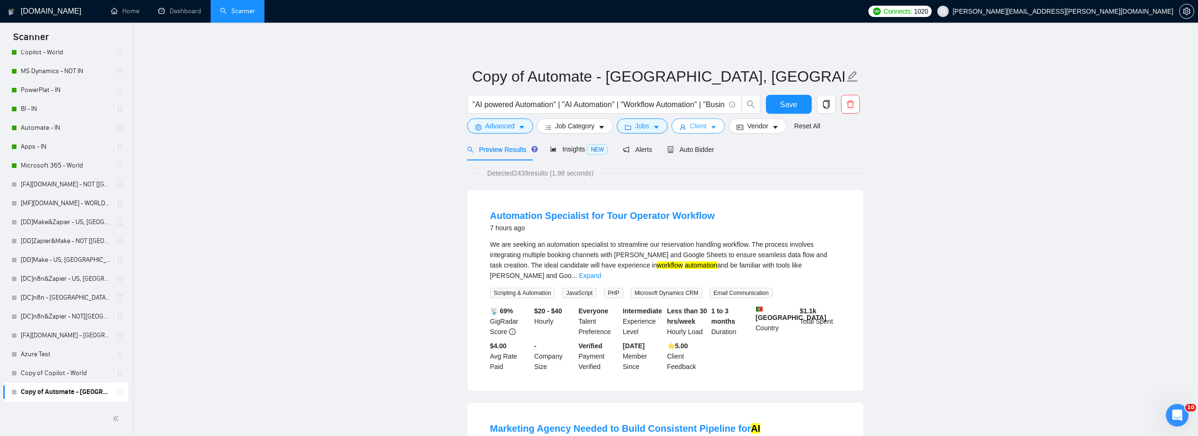
click at [690, 129] on span "Client" at bounding box center [698, 126] width 17 height 10
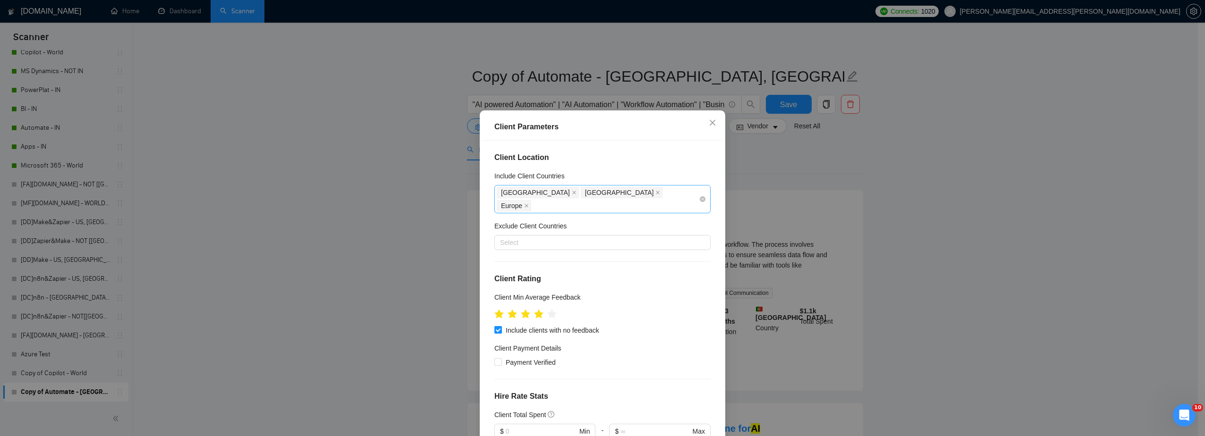
click at [572, 190] on icon "close" at bounding box center [574, 192] width 5 height 5
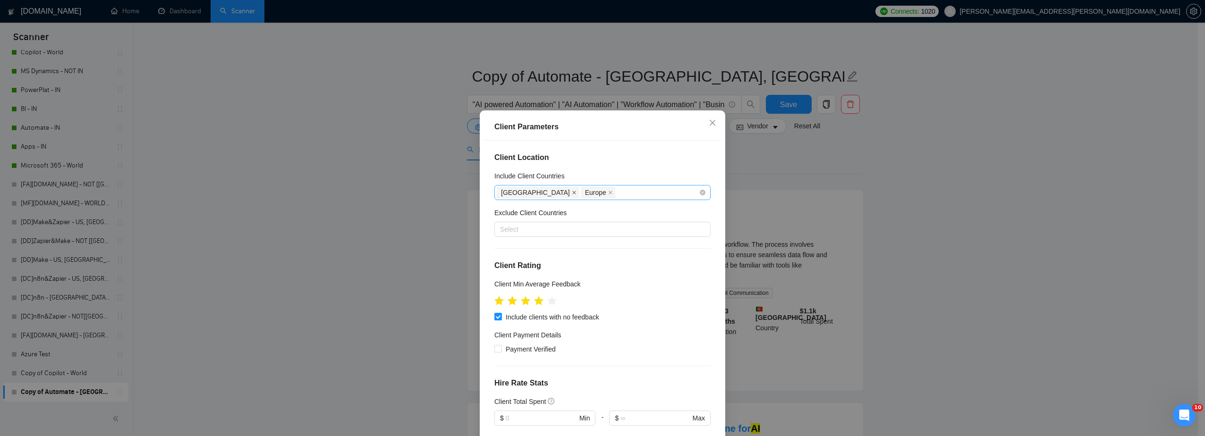
click at [572, 191] on icon "close" at bounding box center [574, 192] width 5 height 5
click at [524, 193] on icon "close" at bounding box center [526, 192] width 5 height 5
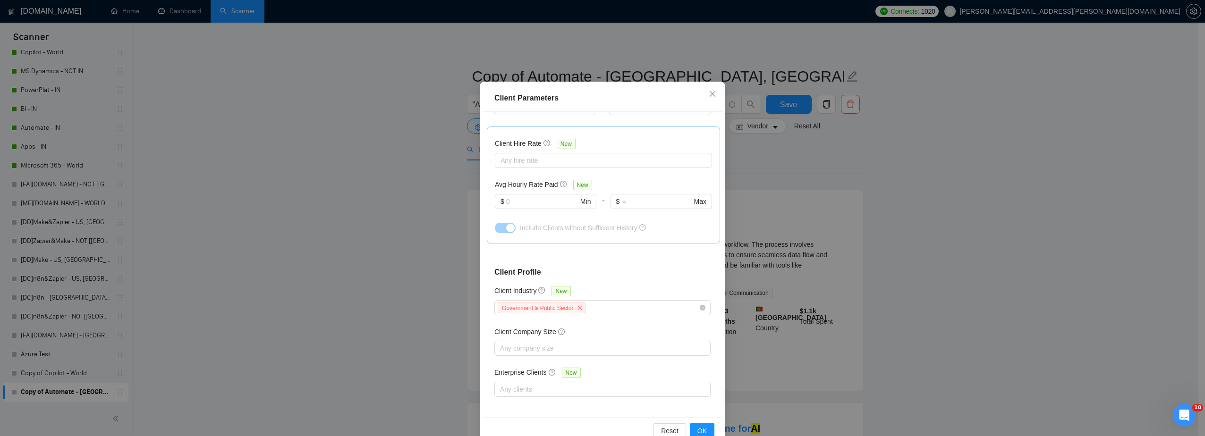
scroll to position [51, 0]
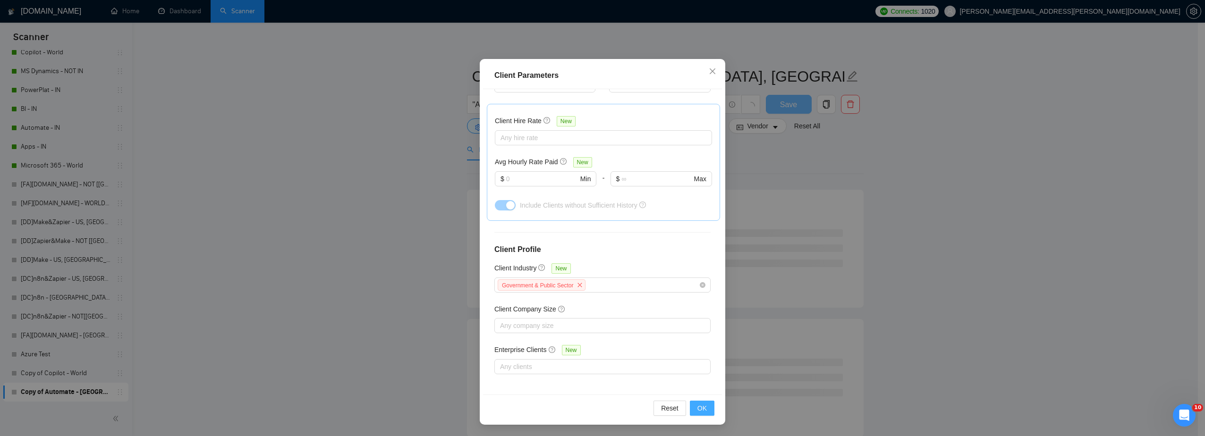
click at [702, 334] on span "OK" at bounding box center [701, 408] width 9 height 10
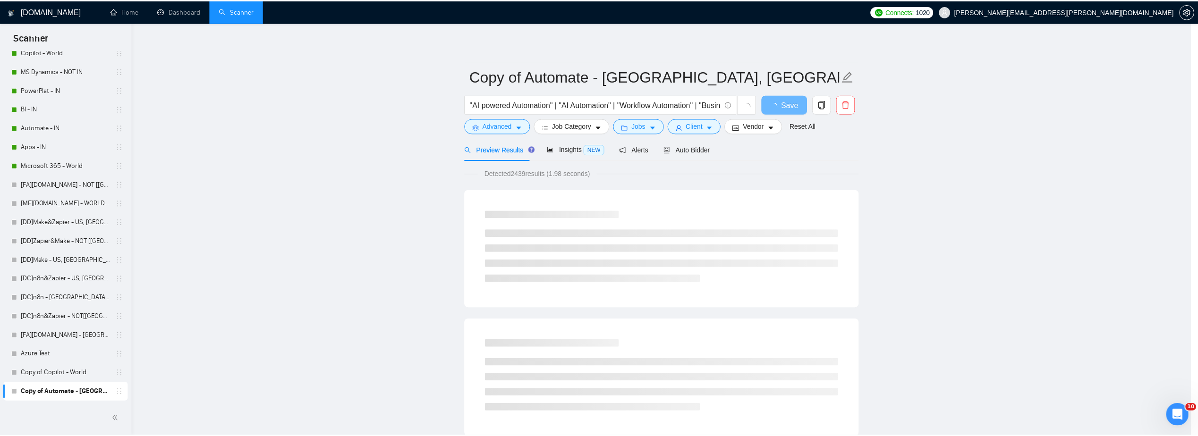
scroll to position [0, 0]
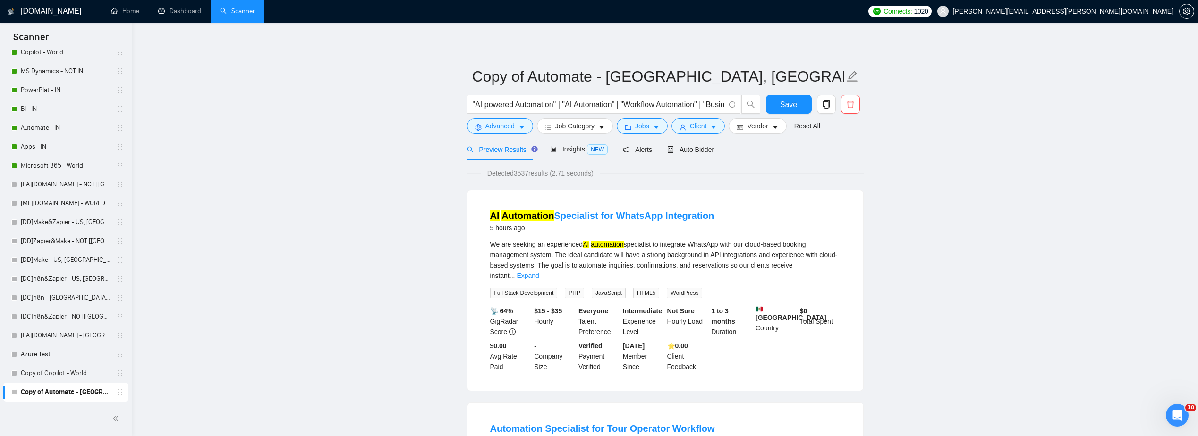
click at [539, 272] on link "Expand" at bounding box center [527, 276] width 22 height 8
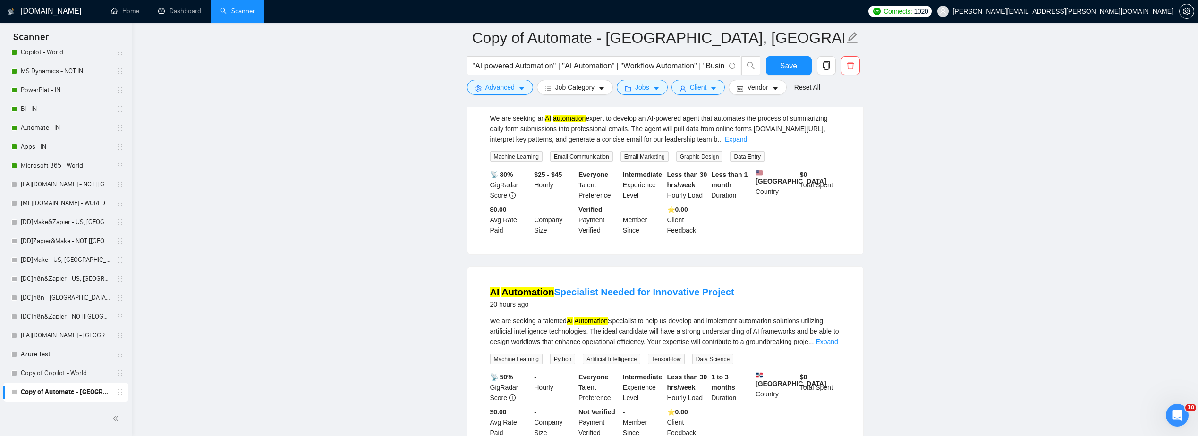
scroll to position [1133, 0]
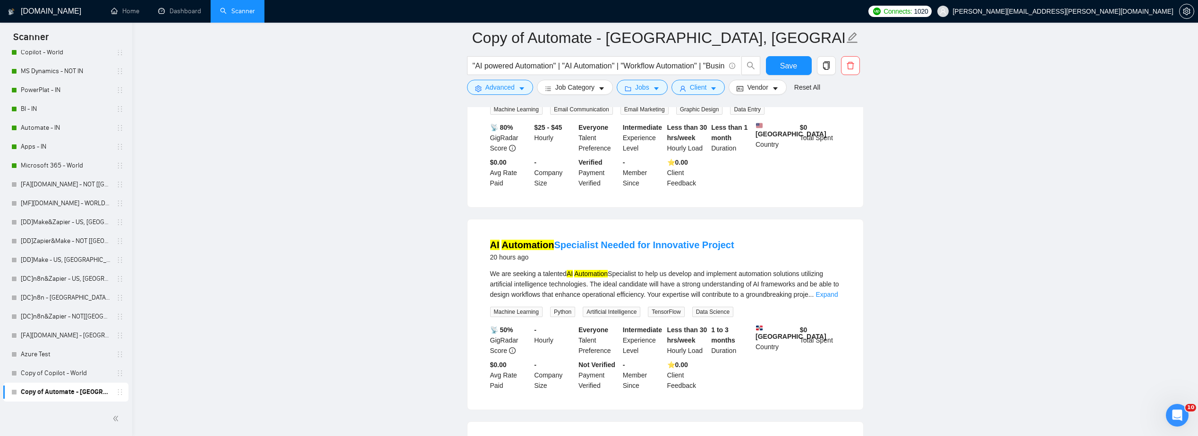
click at [714, 291] on link "Expand" at bounding box center [826, 295] width 22 height 8
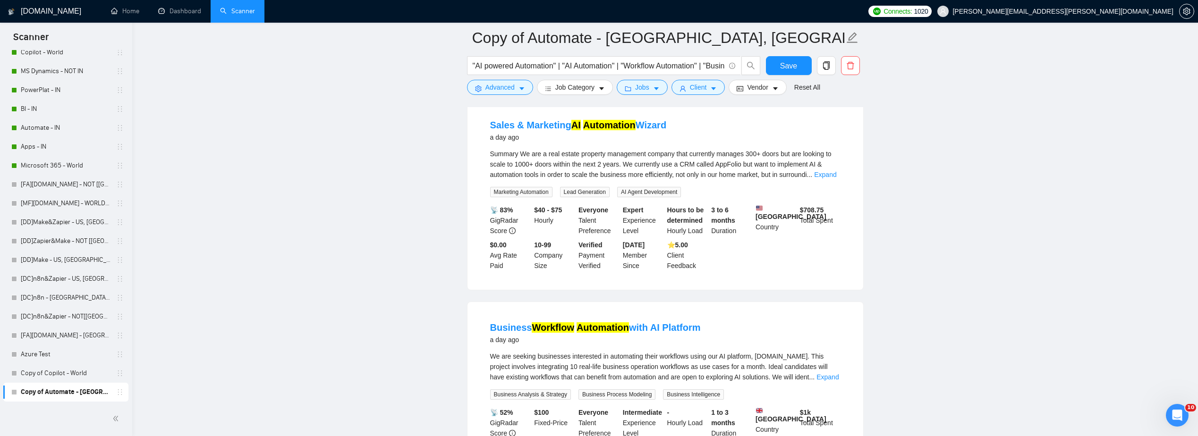
scroll to position [2030, 0]
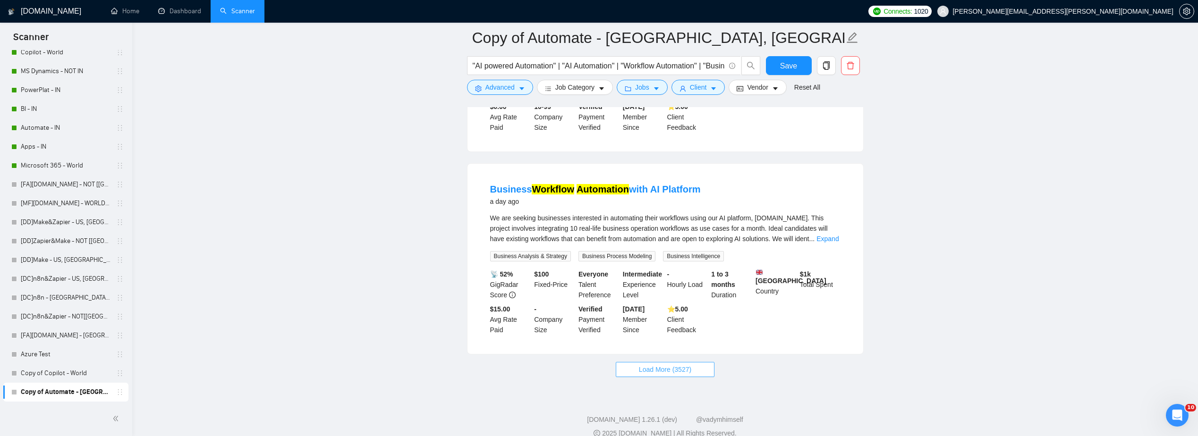
click at [673, 334] on span "Load More (3527)" at bounding box center [665, 369] width 52 height 10
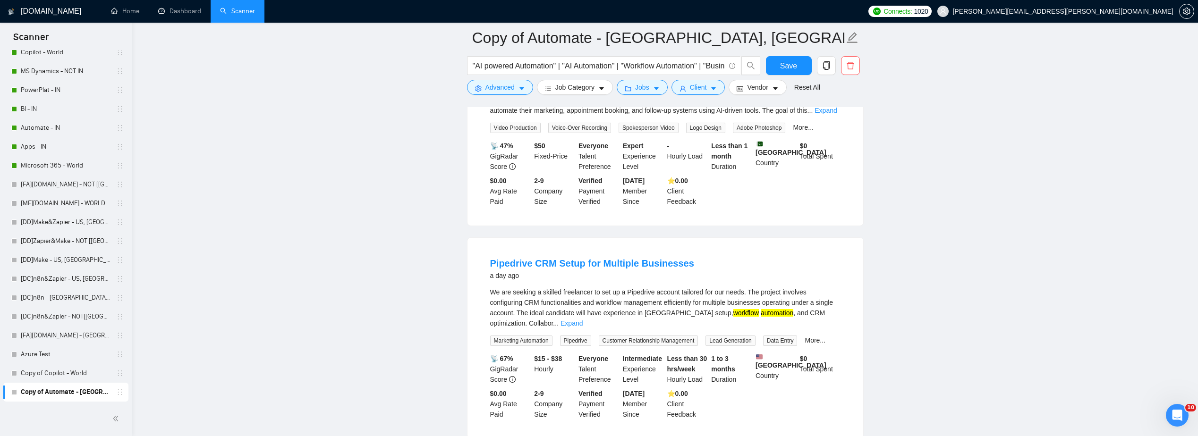
scroll to position [2597, 0]
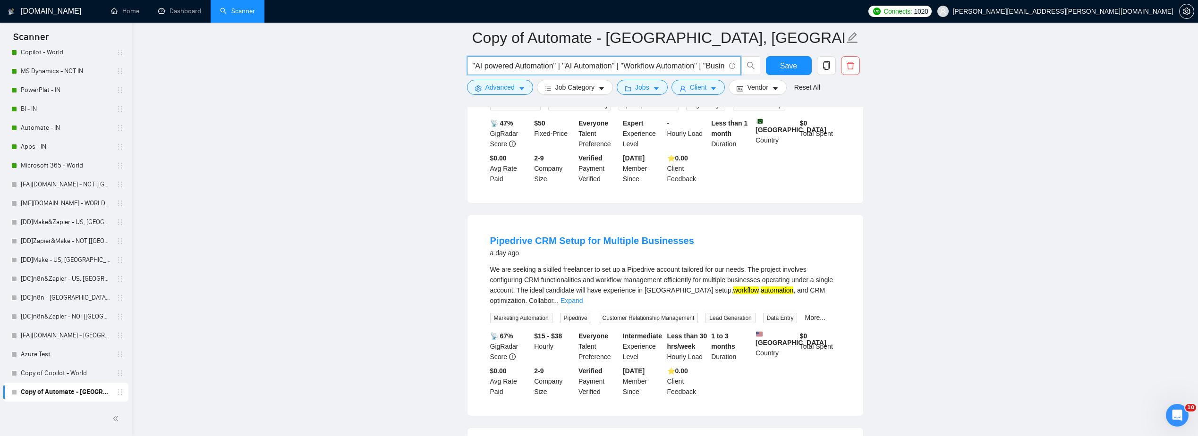
drag, startPoint x: 618, startPoint y: 70, endPoint x: 566, endPoint y: 70, distance: 51.9
click at [566, 70] on input ""AI powered Automation" | "AI Automation" | "Workflow Automation" | "Business P…" at bounding box center [599, 66] width 252 height 12
type input ""AI powered Automation" | "Workflow Automation" | "Business Process Automation"…"
drag, startPoint x: 997, startPoint y: 241, endPoint x: 979, endPoint y: 244, distance: 18.2
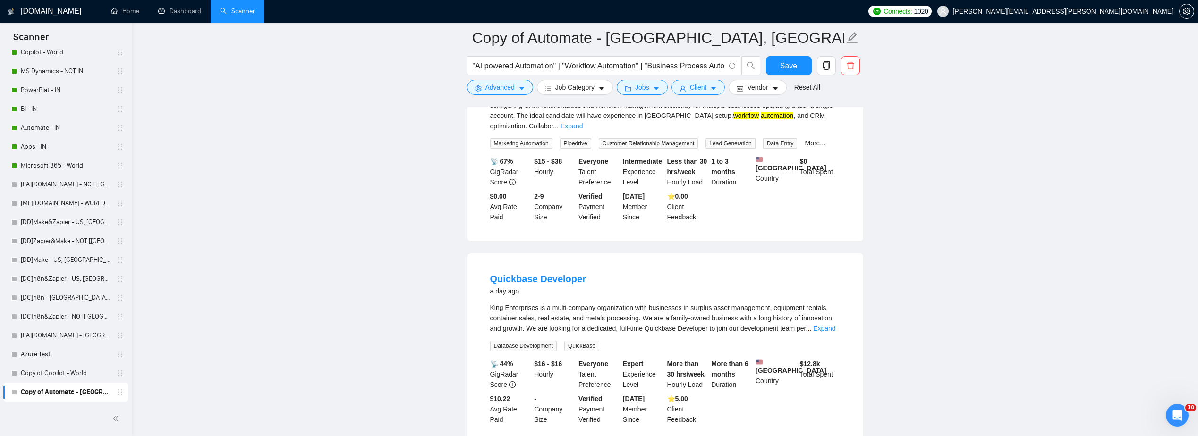
scroll to position [1322, 0]
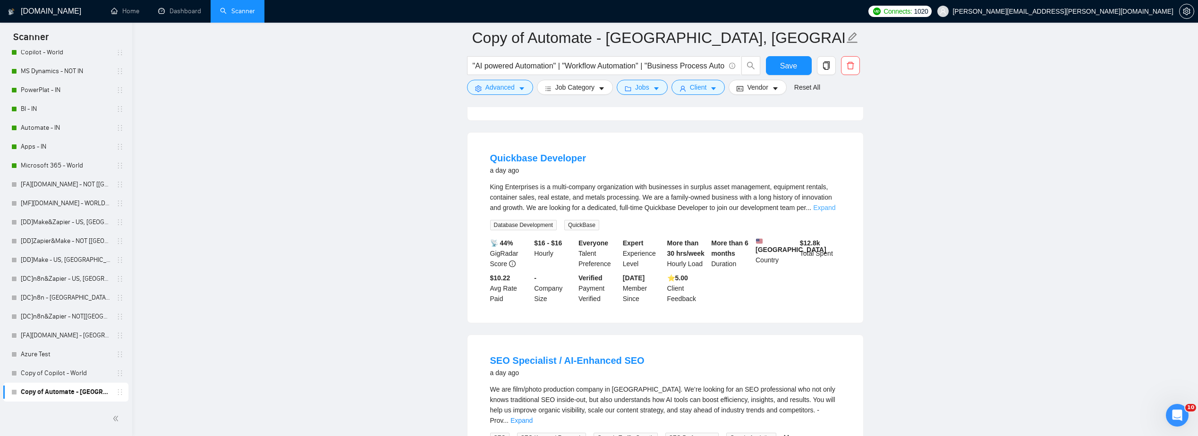
click at [714, 204] on link "Expand" at bounding box center [824, 208] width 22 height 8
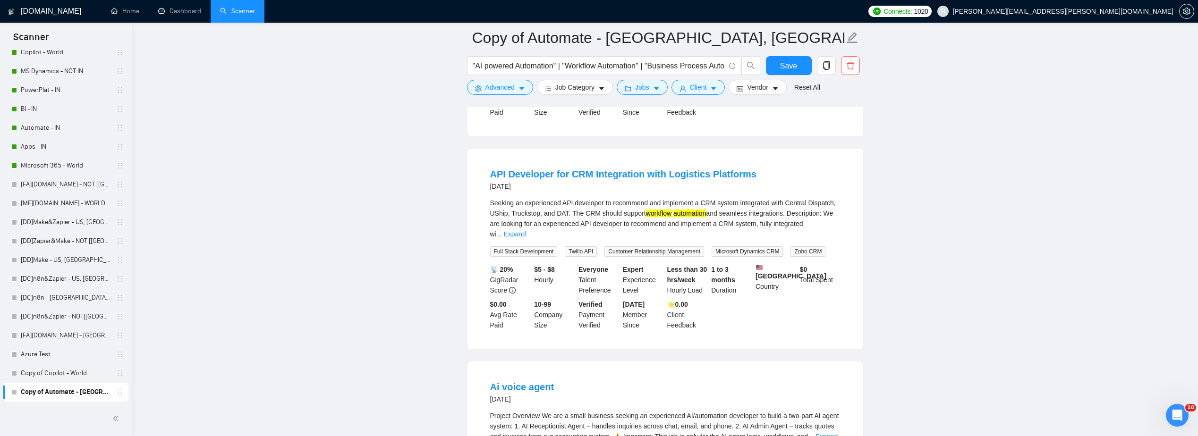
scroll to position [2124, 0]
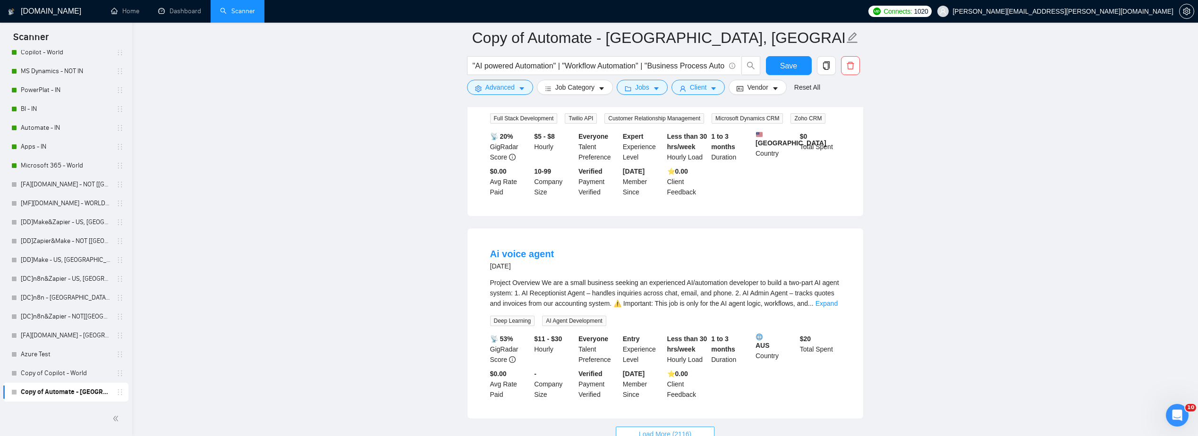
click at [682, 334] on span "Load More (2116)" at bounding box center [665, 434] width 52 height 10
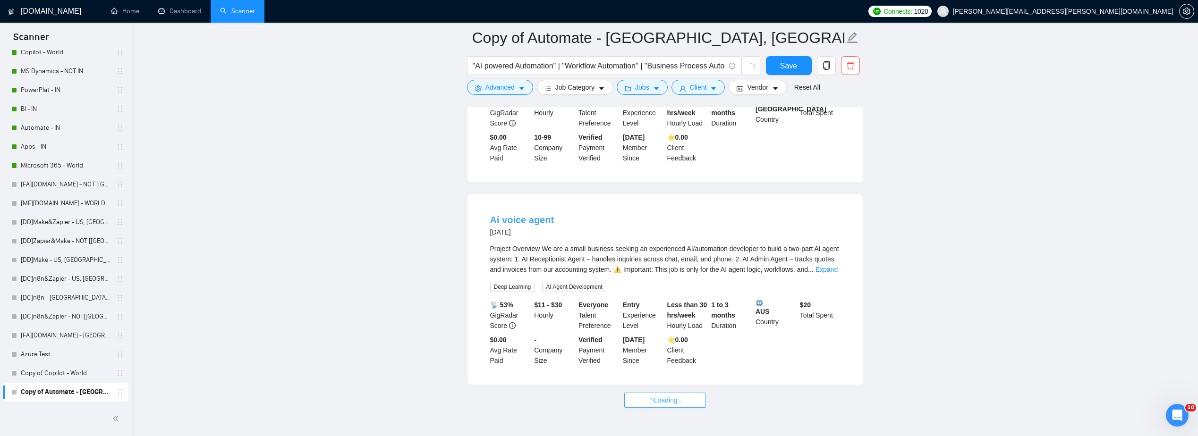
scroll to position [2168, 0]
